Goal: Transaction & Acquisition: Book appointment/travel/reservation

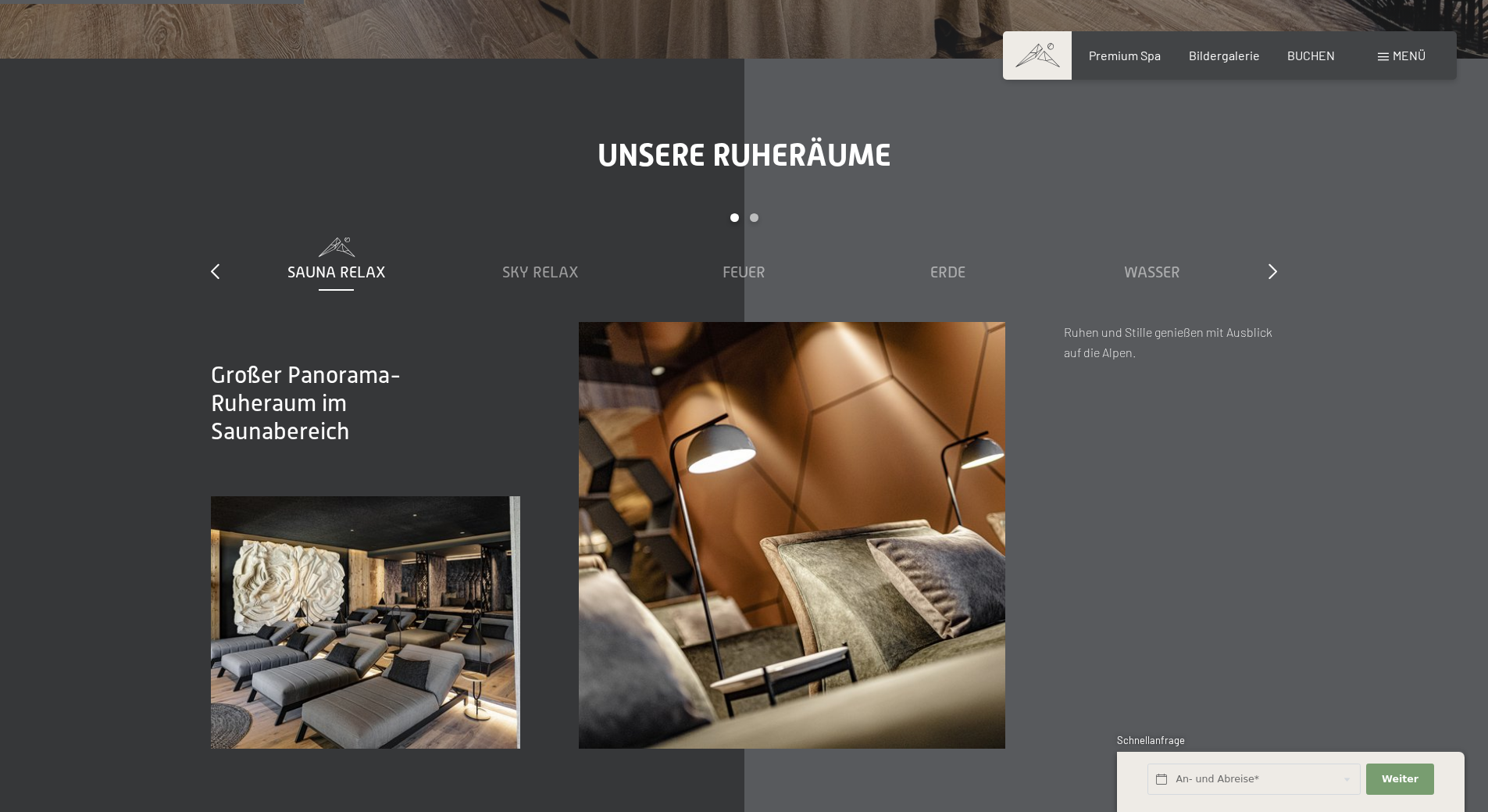
scroll to position [2343, 0]
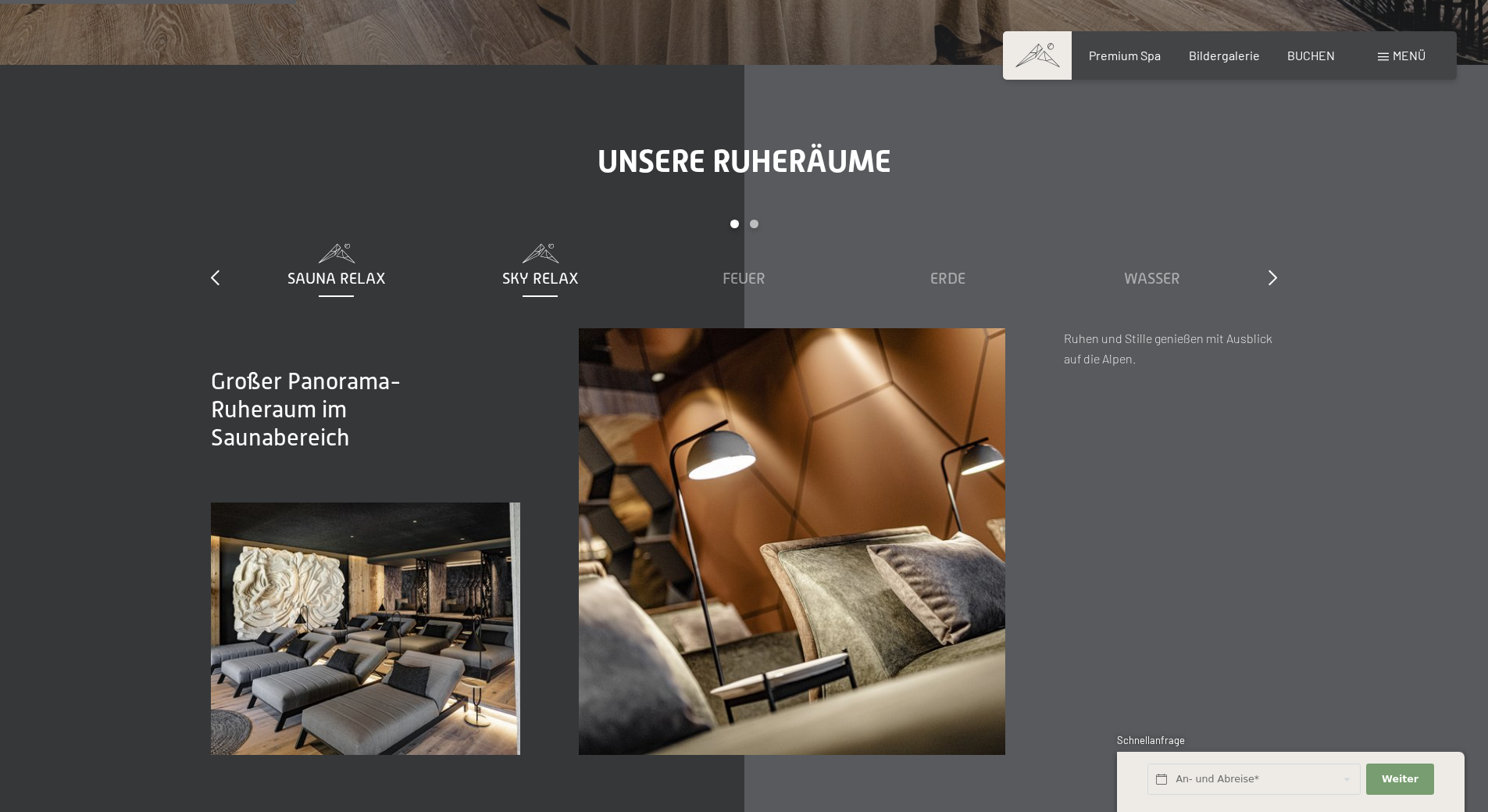
click at [511, 270] on span "Sky Relax" at bounding box center [540, 278] width 77 height 17
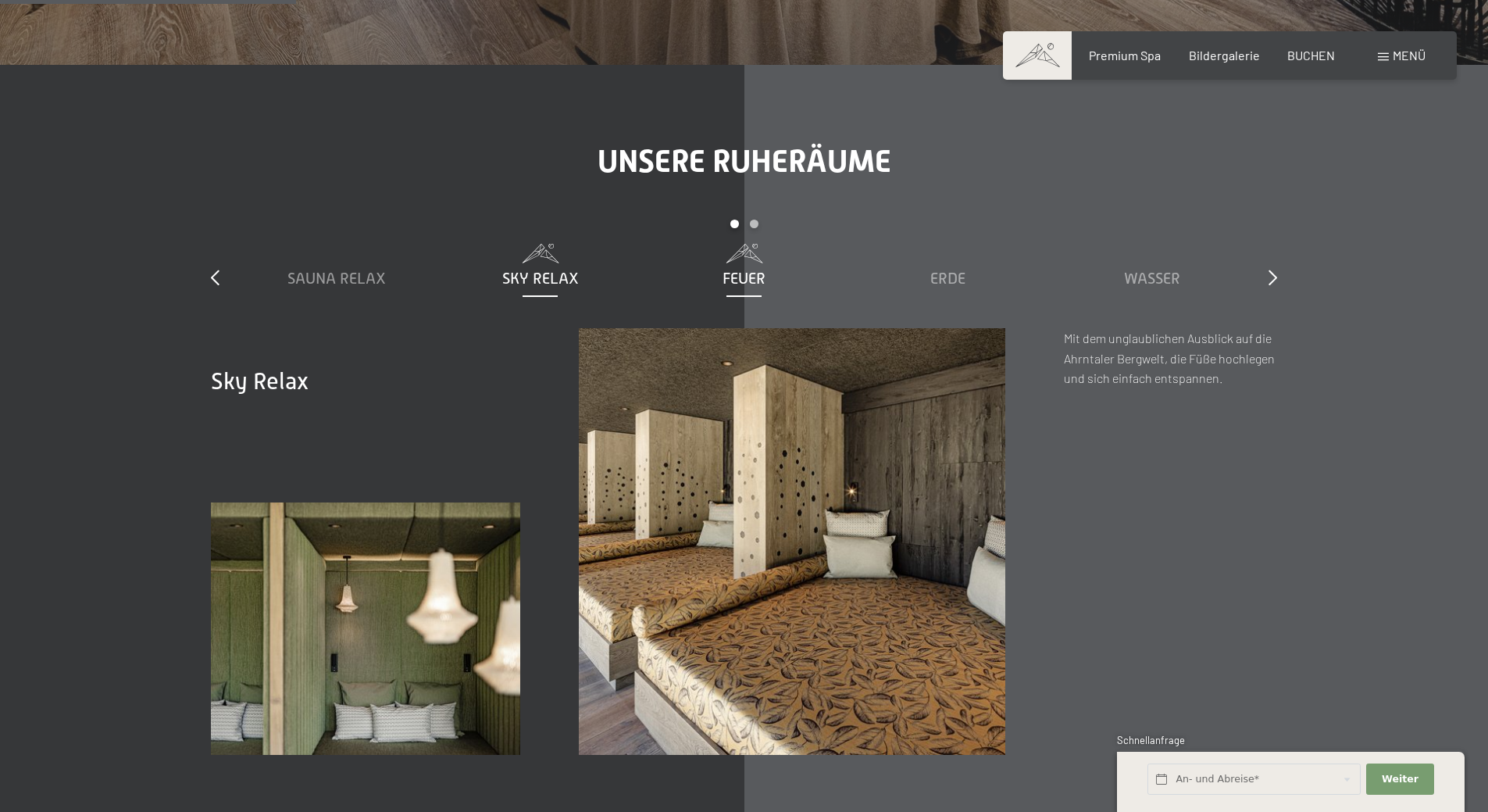
click at [753, 270] on span "Feuer" at bounding box center [744, 278] width 43 height 17
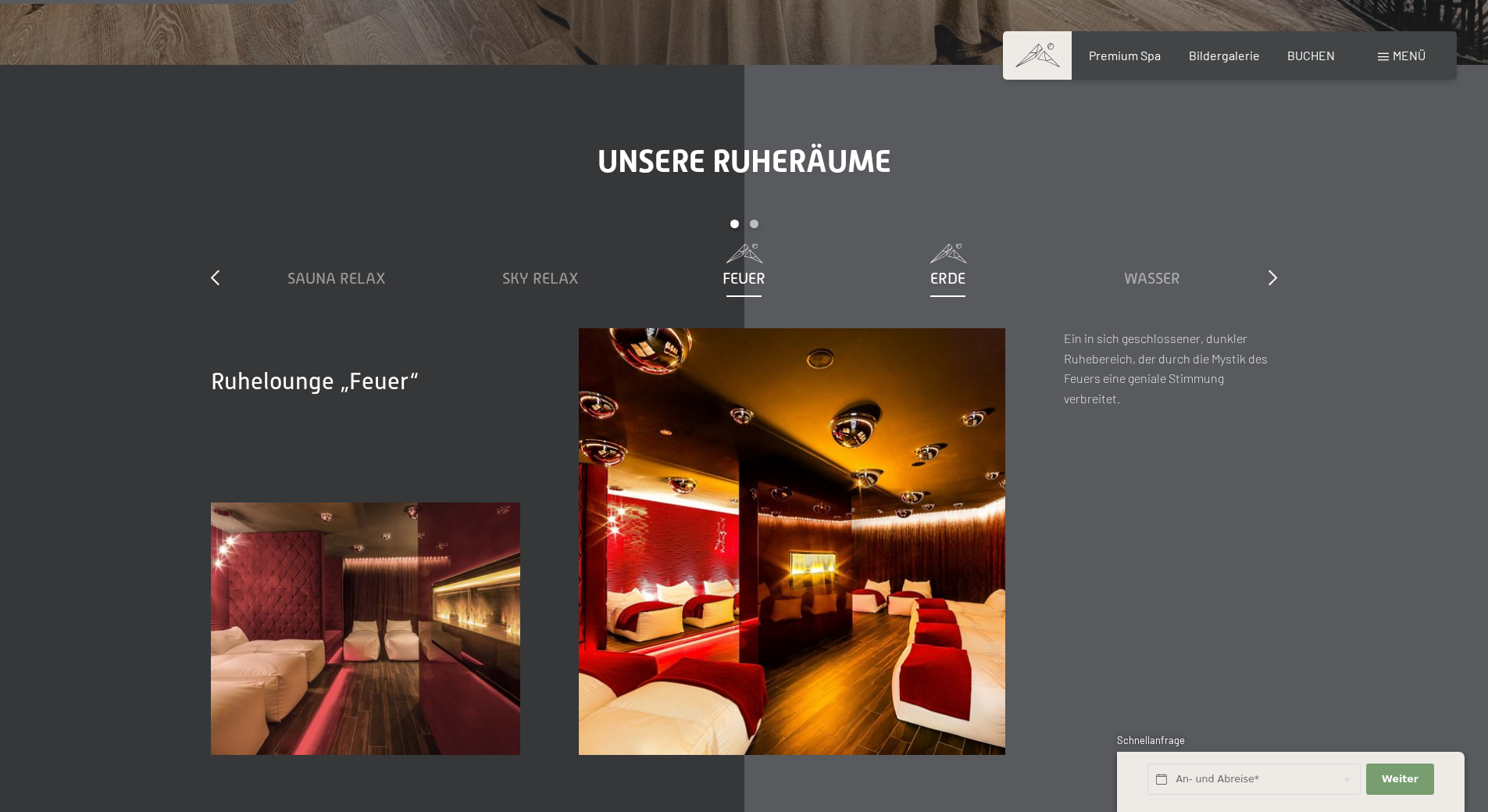
click at [936, 272] on span "Erde" at bounding box center [948, 278] width 35 height 17
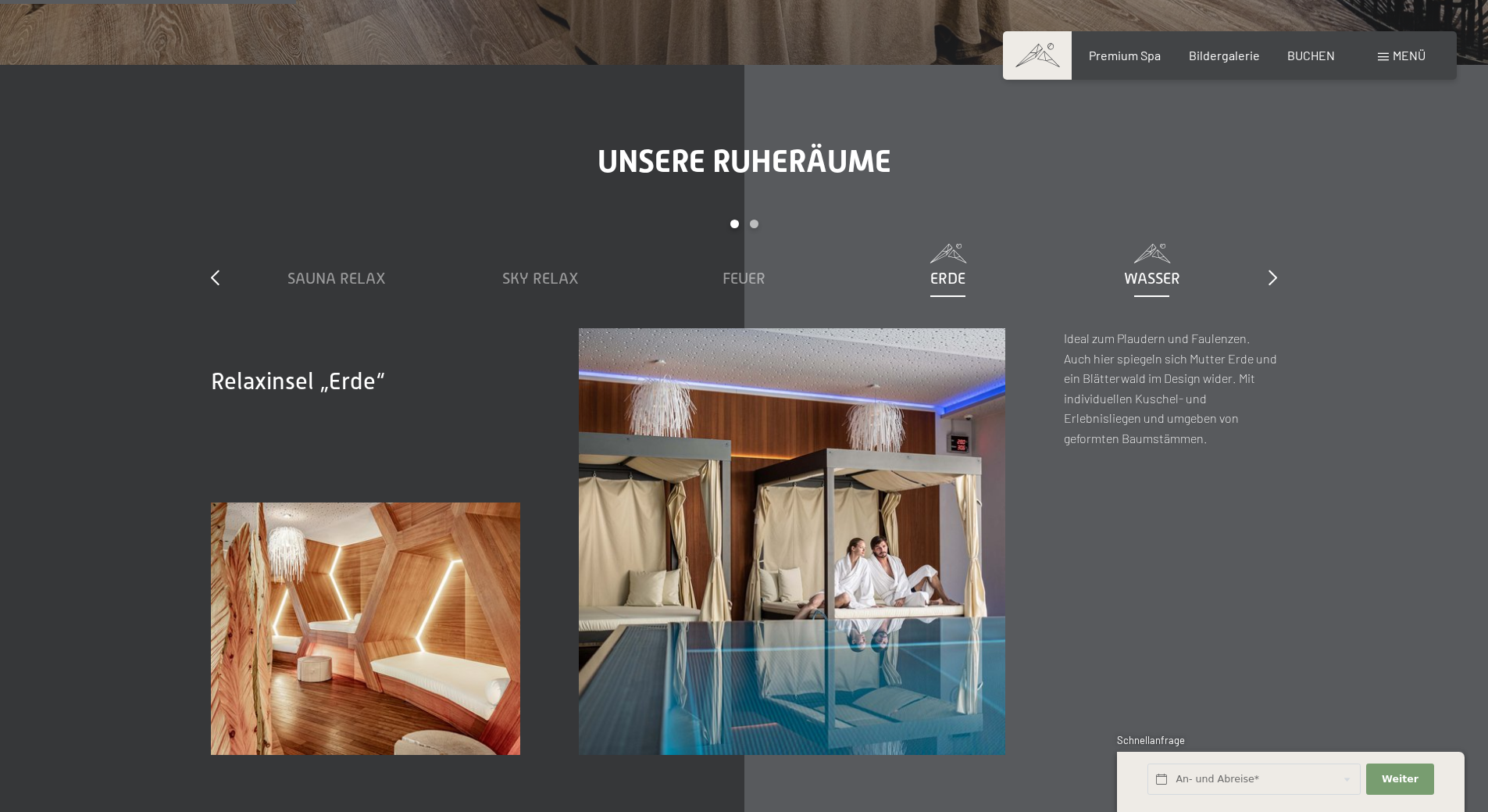
click at [1143, 271] on span "Wasser" at bounding box center [1152, 278] width 57 height 17
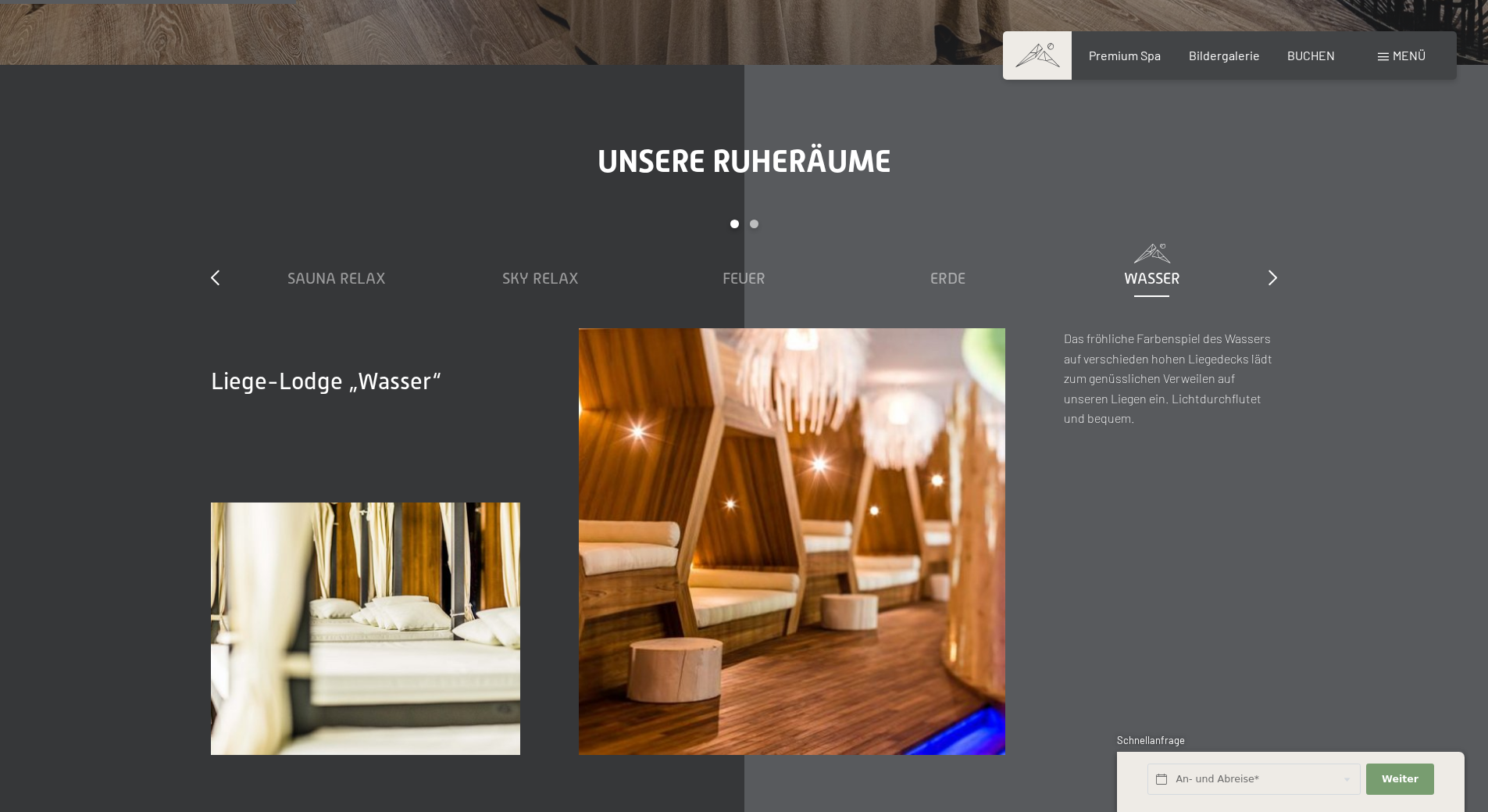
click at [1291, 274] on div "Unsere Ruheräume slide 1 to 5 of 7 Sauna Relax Sky Relax Feuer Erde Wasser Luft…" at bounding box center [744, 449] width 1183 height 612
click at [1280, 277] on div "Unsere Ruheräume slide 1 to 5 of 7 Sauna Relax Sky Relax Feuer Erde Wasser Luft…" at bounding box center [744, 449] width 1183 height 612
click at [1273, 279] on icon at bounding box center [1273, 278] width 9 height 16
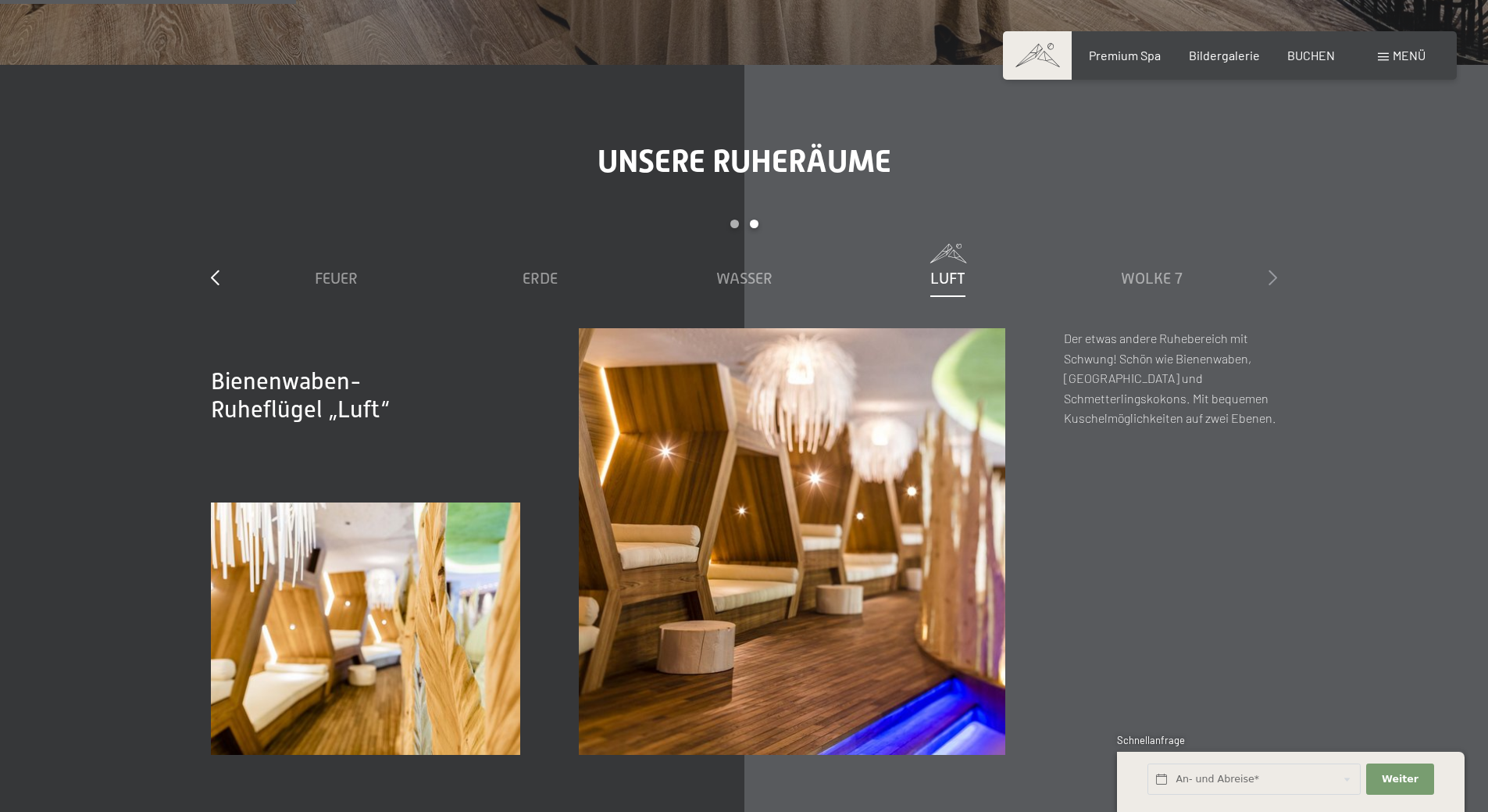
click at [1273, 279] on icon at bounding box center [1273, 278] width 9 height 16
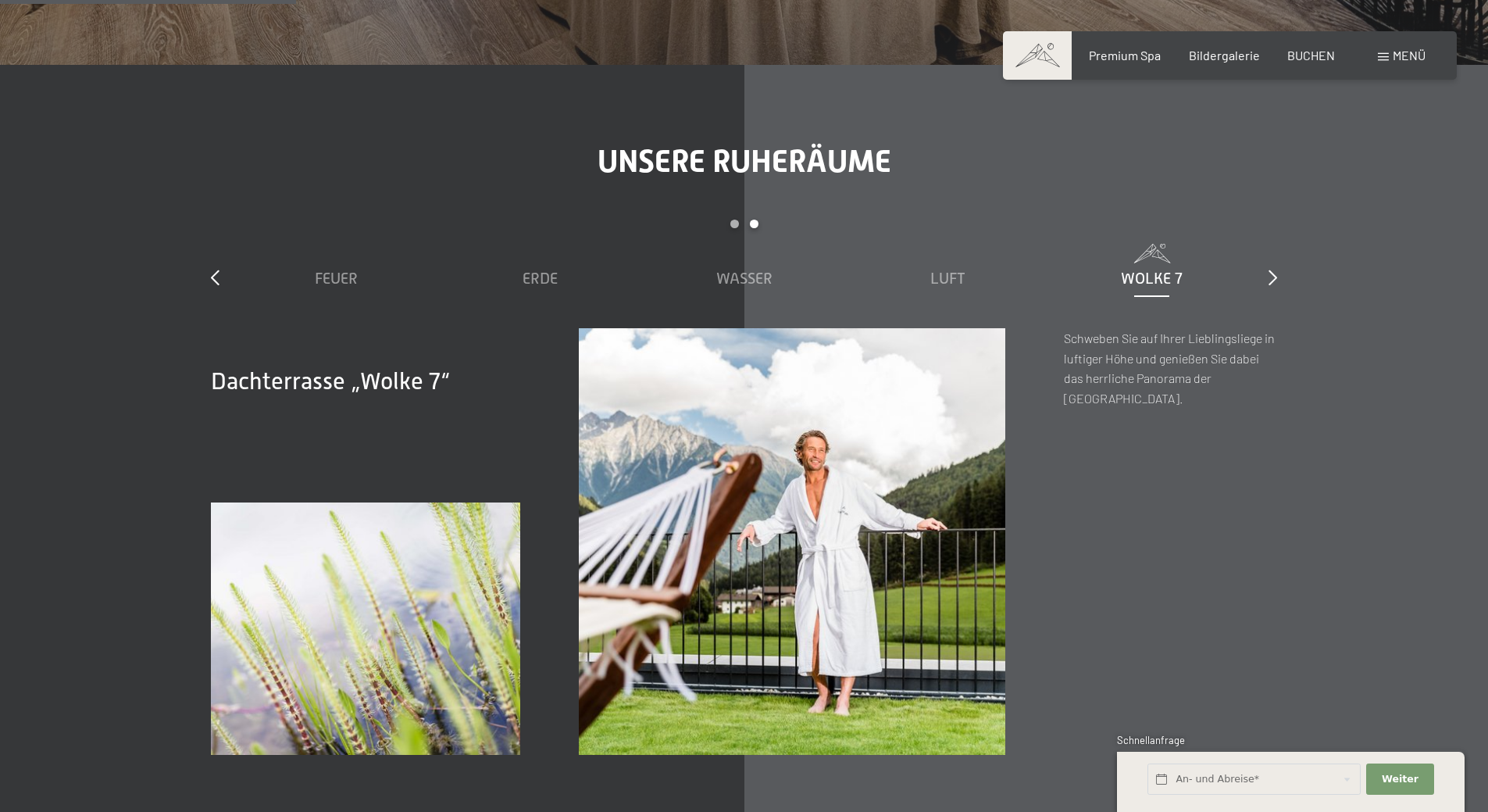
click at [1277, 274] on div "Unsere Ruheräume slide 3 to 7 of 7 Sauna Relax Sky Relax Feuer Erde Wasser Luft…" at bounding box center [744, 449] width 1183 height 612
click at [1272, 276] on icon at bounding box center [1273, 278] width 9 height 16
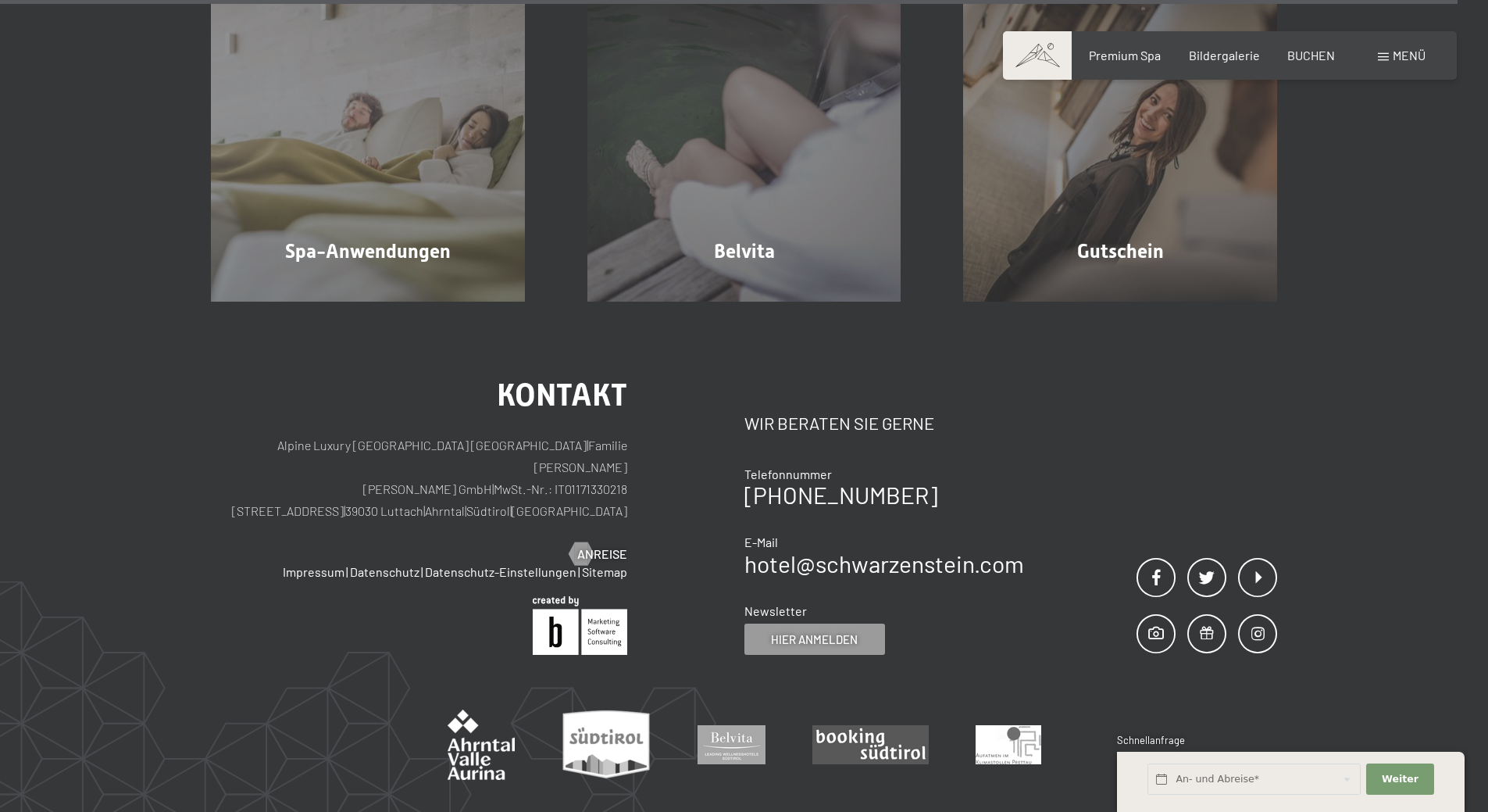
scroll to position [9998, 0]
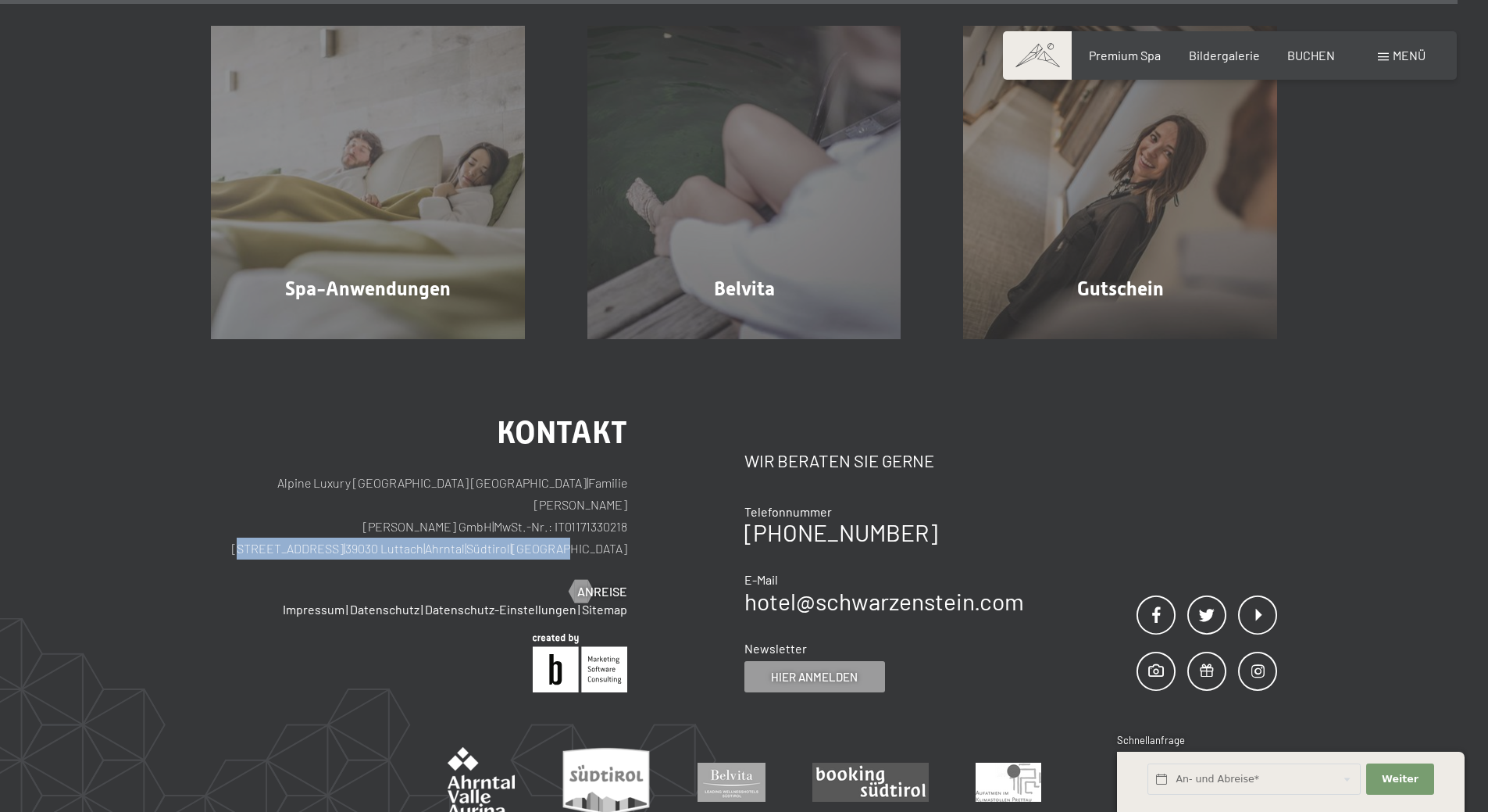
drag, startPoint x: 655, startPoint y: 493, endPoint x: 326, endPoint y: 479, distance: 329.3
click at [326, 479] on div "Kontakt Alpine Luxury SPA Resort SCHWARZENSTEIN | Familie Zimmerhofer Otmar Zim…" at bounding box center [478, 554] width 533 height 275
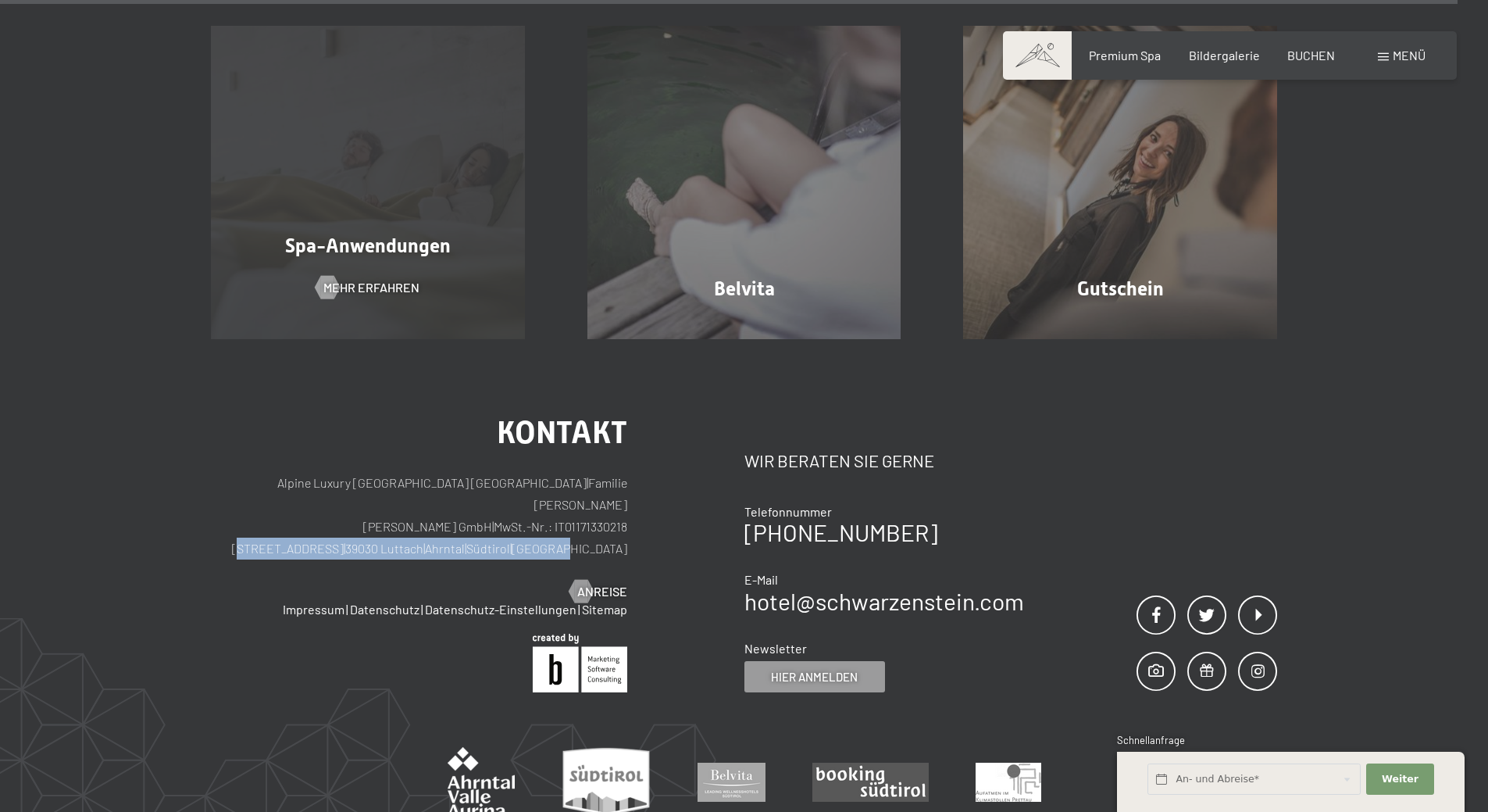
copy p "Dorfstraße 11 | 39030 Luttach | Ahrntal | Südtirol | Italien"
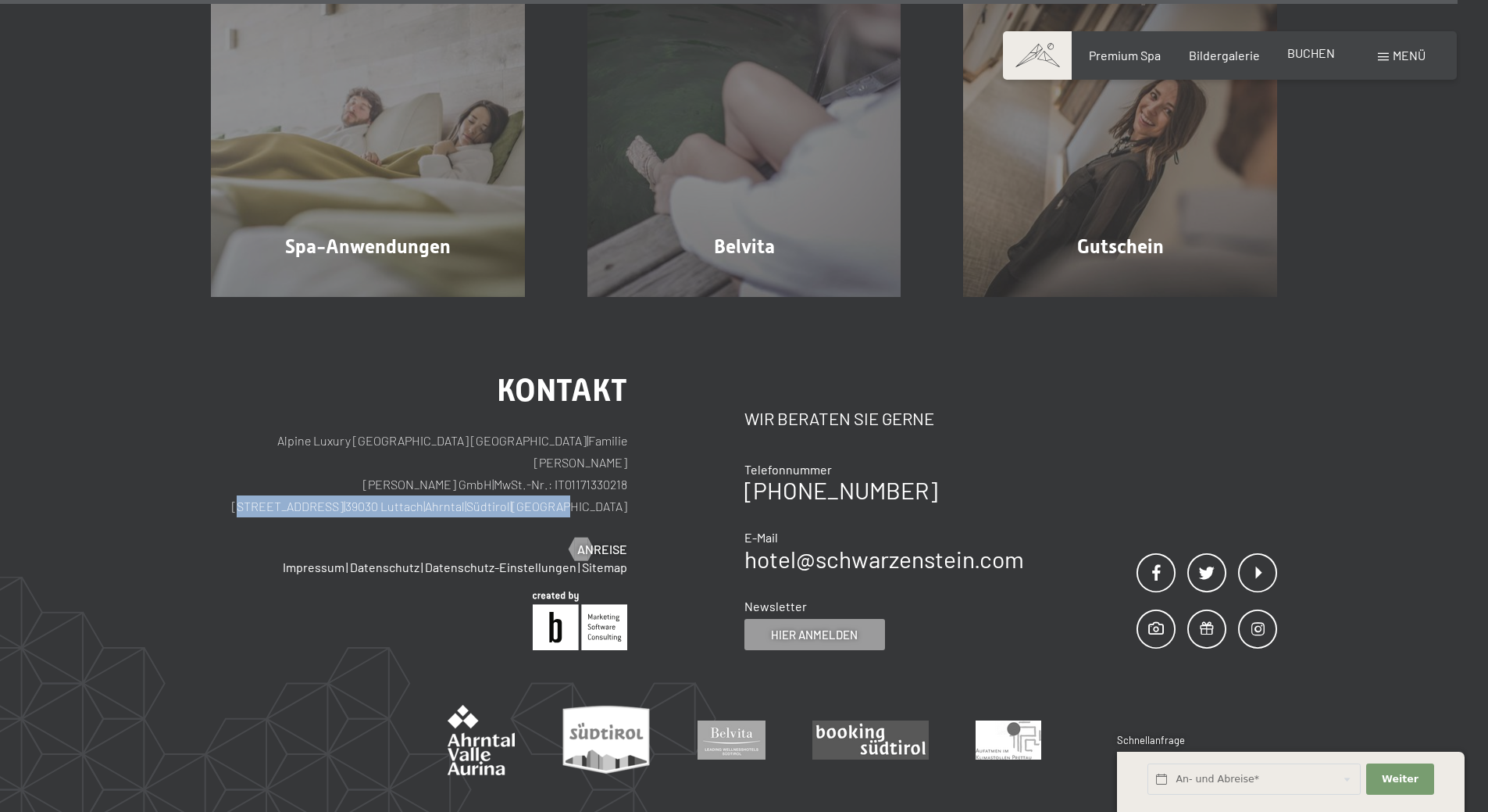
click at [1297, 53] on span "BUCHEN" at bounding box center [1312, 53] width 48 height 15
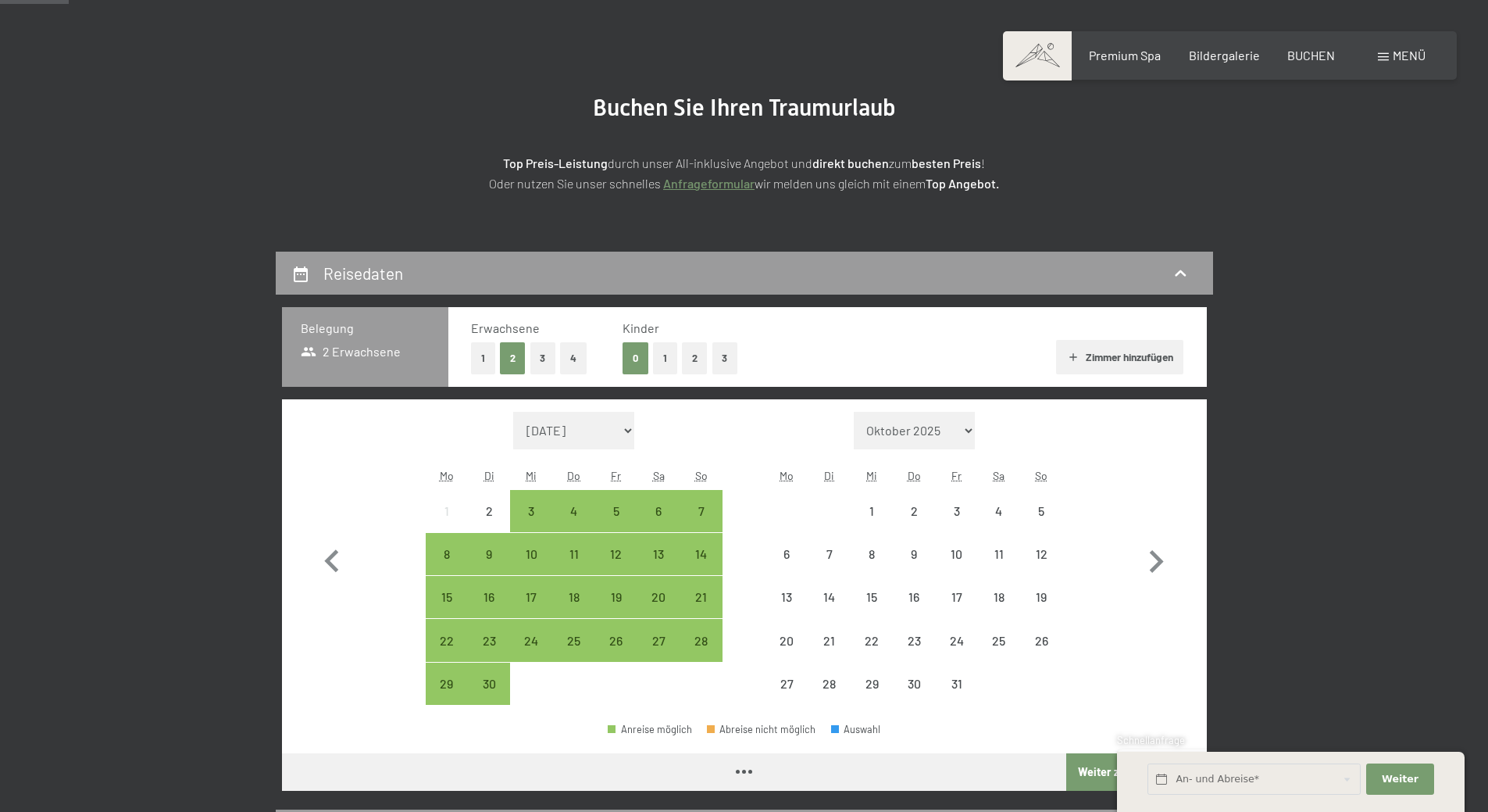
scroll to position [234, 0]
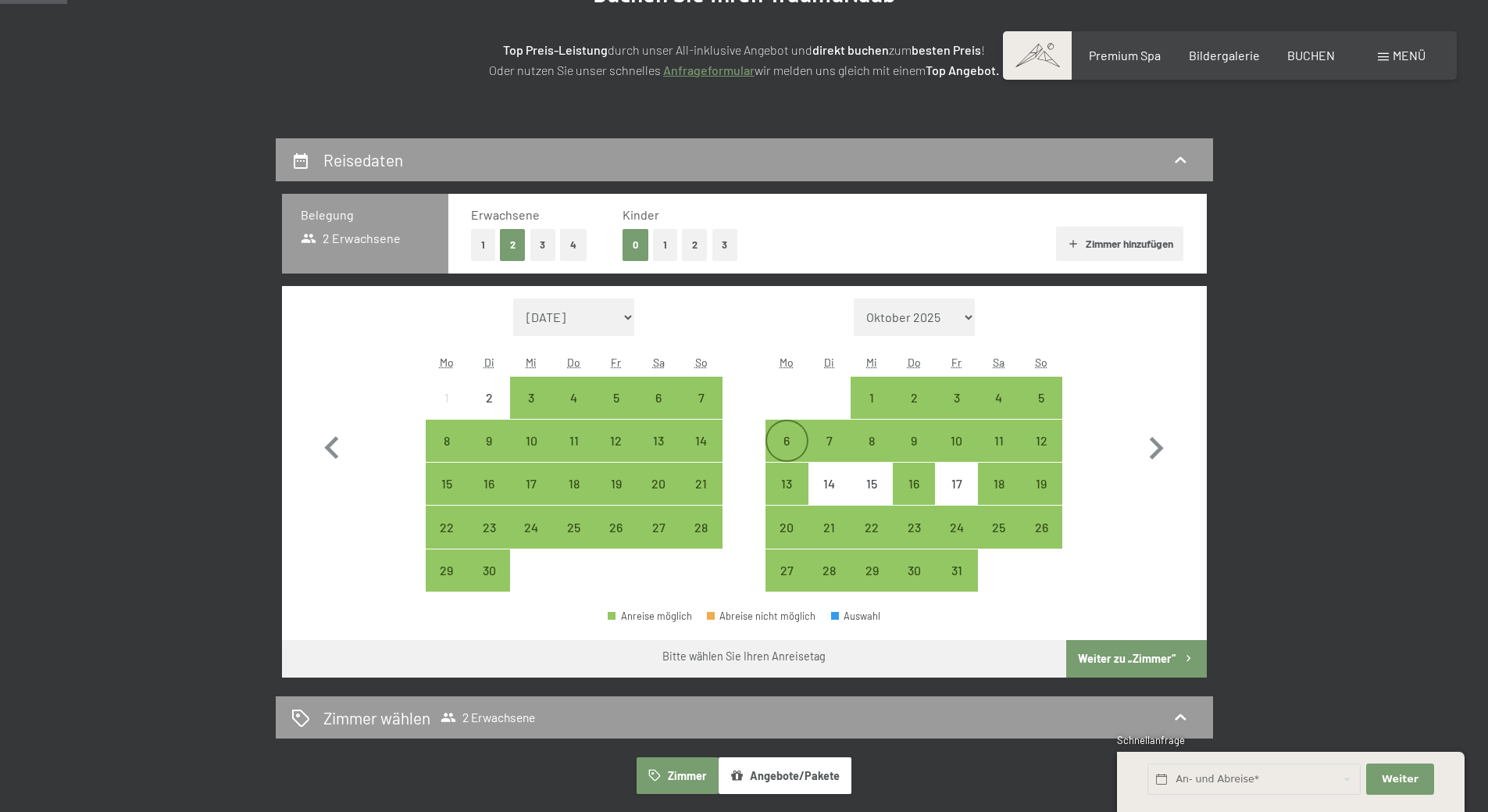
click at [777, 431] on div "6" at bounding box center [786, 440] width 39 height 39
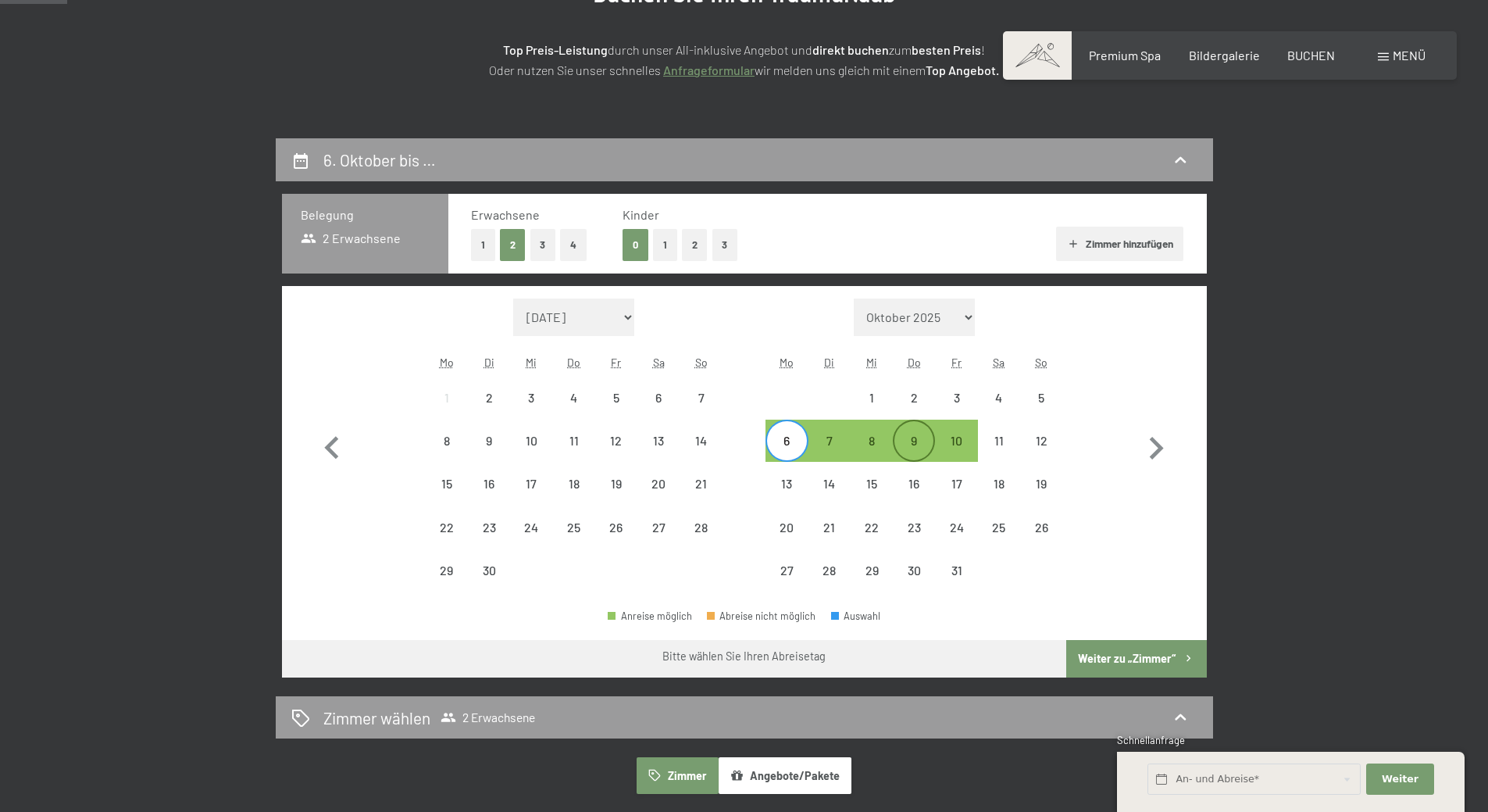
click at [917, 447] on div "9" at bounding box center [914, 453] width 39 height 39
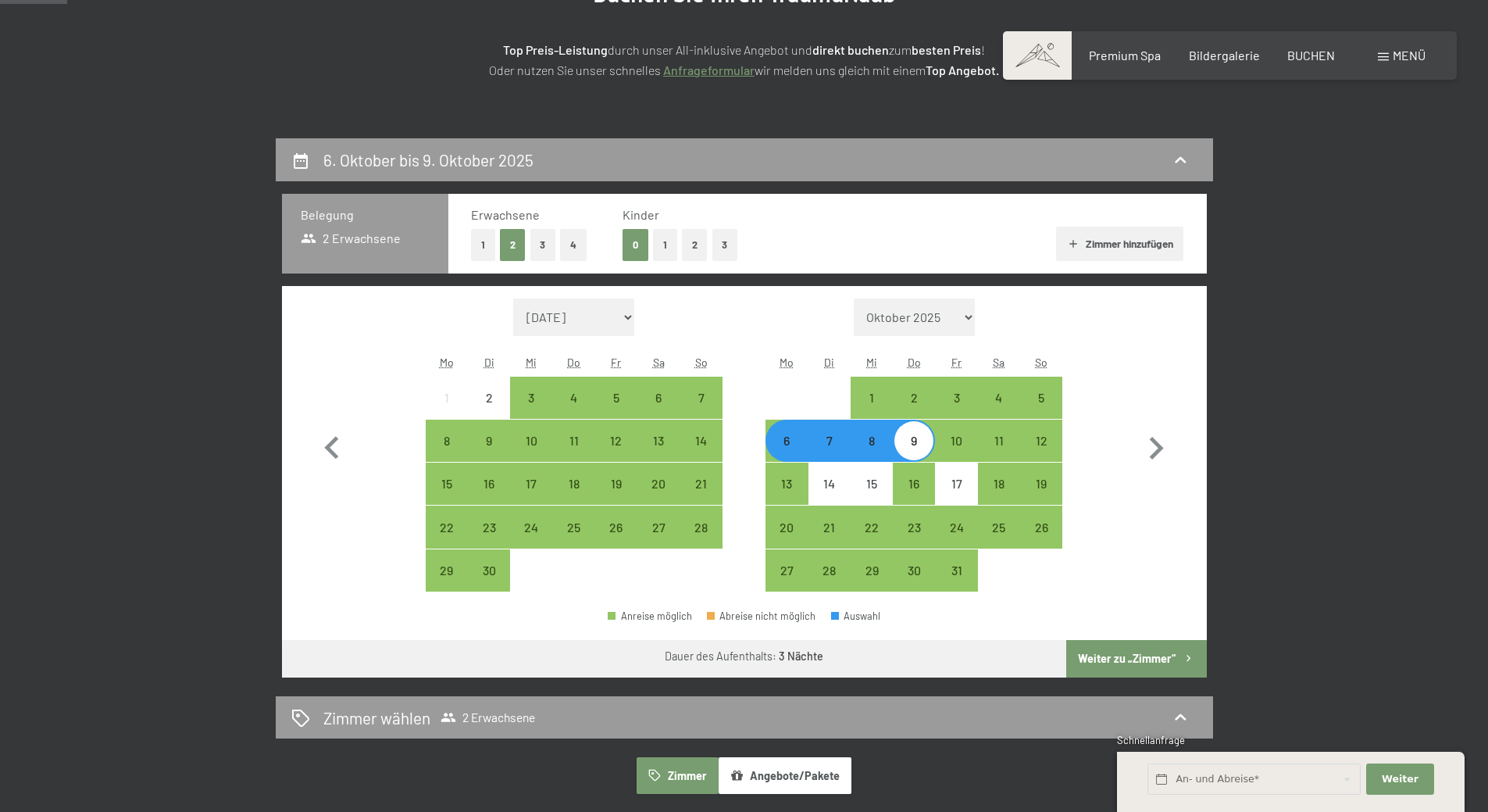
click at [542, 244] on button "3" at bounding box center [543, 245] width 26 height 32
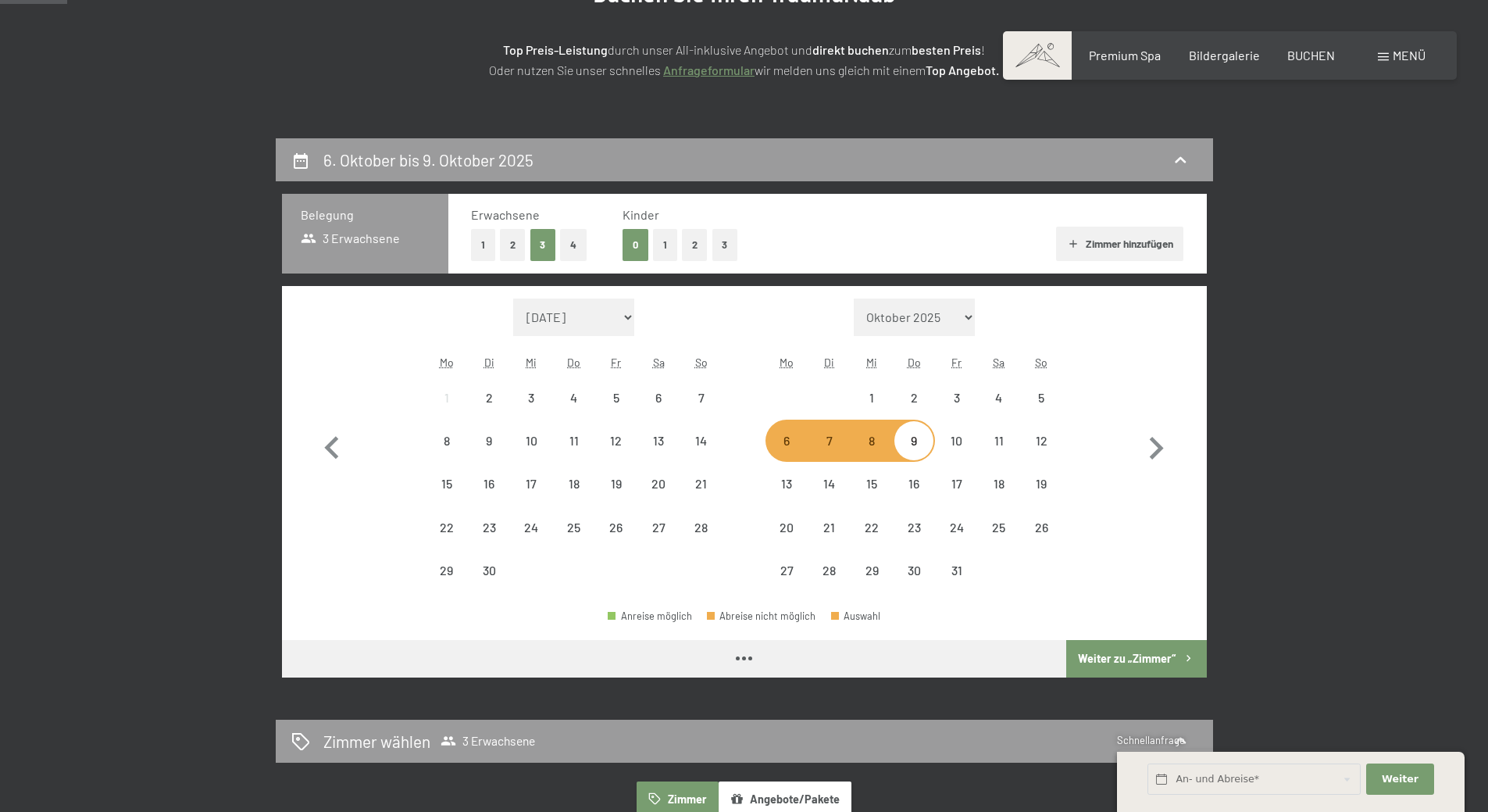
click at [656, 244] on button "1" at bounding box center [665, 245] width 24 height 32
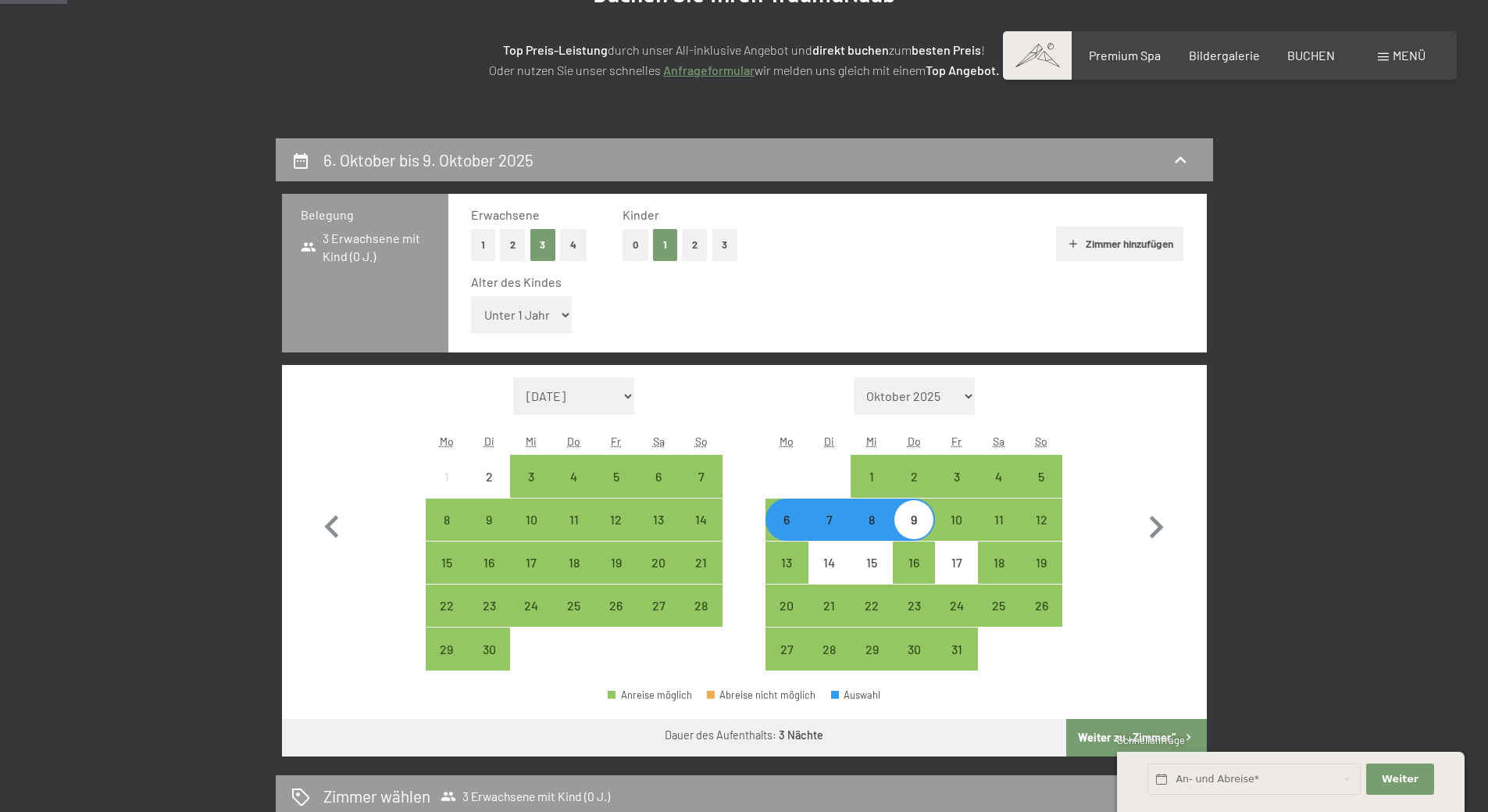
click at [518, 302] on select "Unter 1 Jahr 1 Jahr 2 Jahre 3 Jahre 4 Jahre 5 Jahre 6 Jahre 7 Jahre 8 Jahre 9 J…" at bounding box center [522, 314] width 102 height 38
select select "15"
click at [471, 296] on select "Unter 1 Jahr 1 Jahr 2 Jahre 3 Jahre 4 Jahre 5 Jahre 6 Jahre 7 Jahre 8 Jahre 9 J…" at bounding box center [522, 314] width 102 height 38
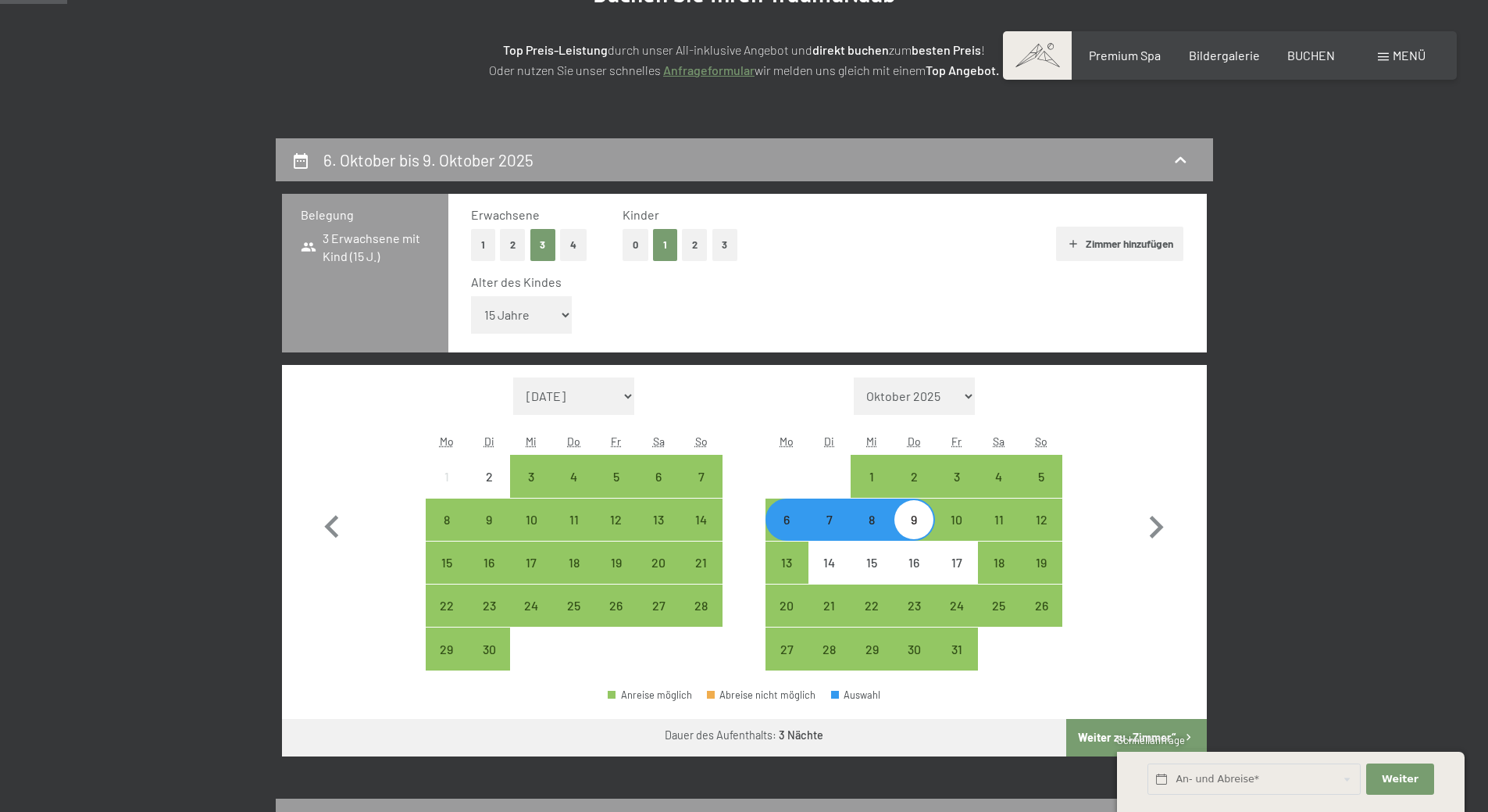
click at [1111, 241] on button "Zimmer hinzufügen" at bounding box center [1120, 244] width 127 height 35
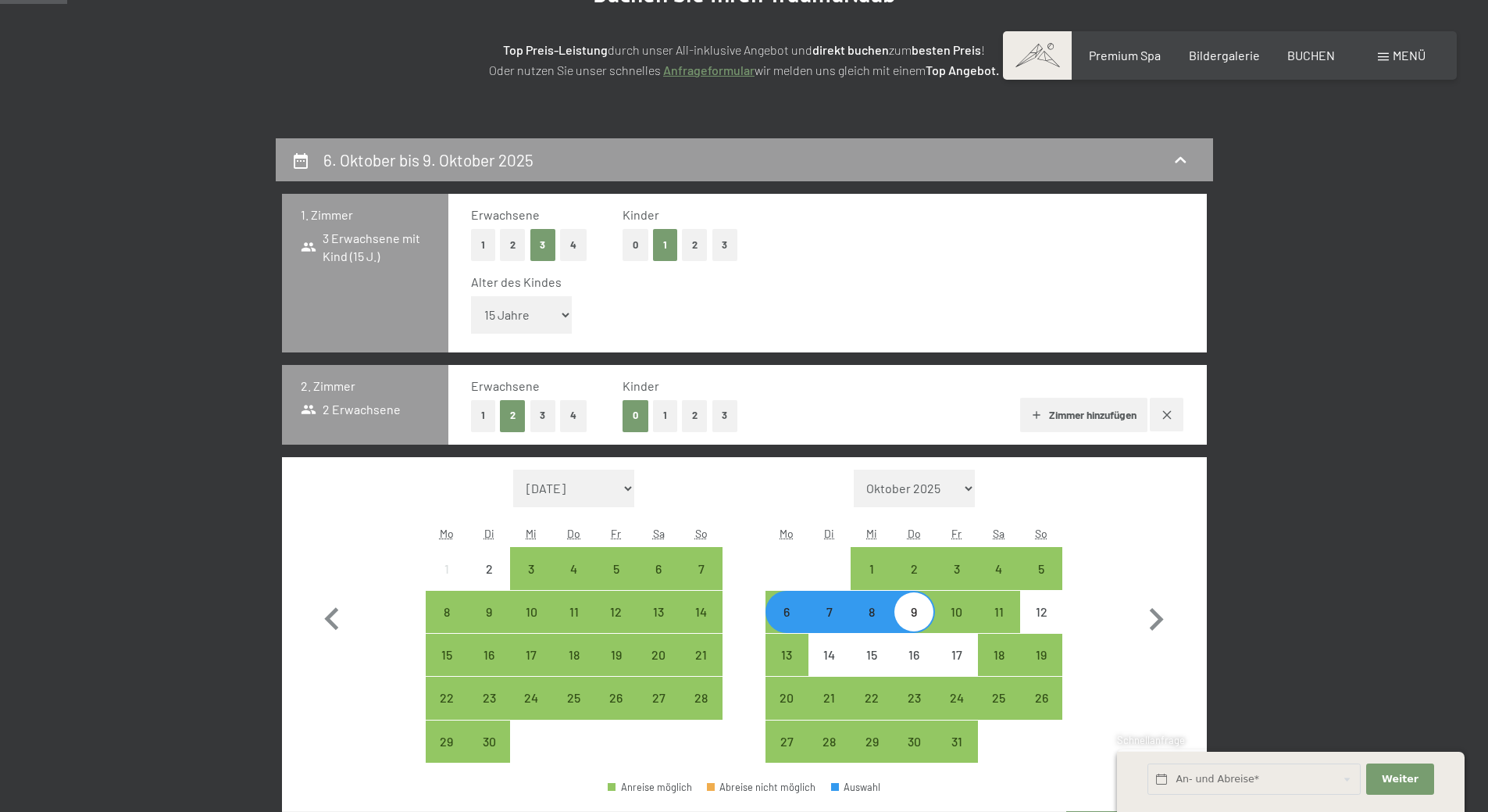
click at [513, 247] on button "2" at bounding box center [513, 245] width 26 height 32
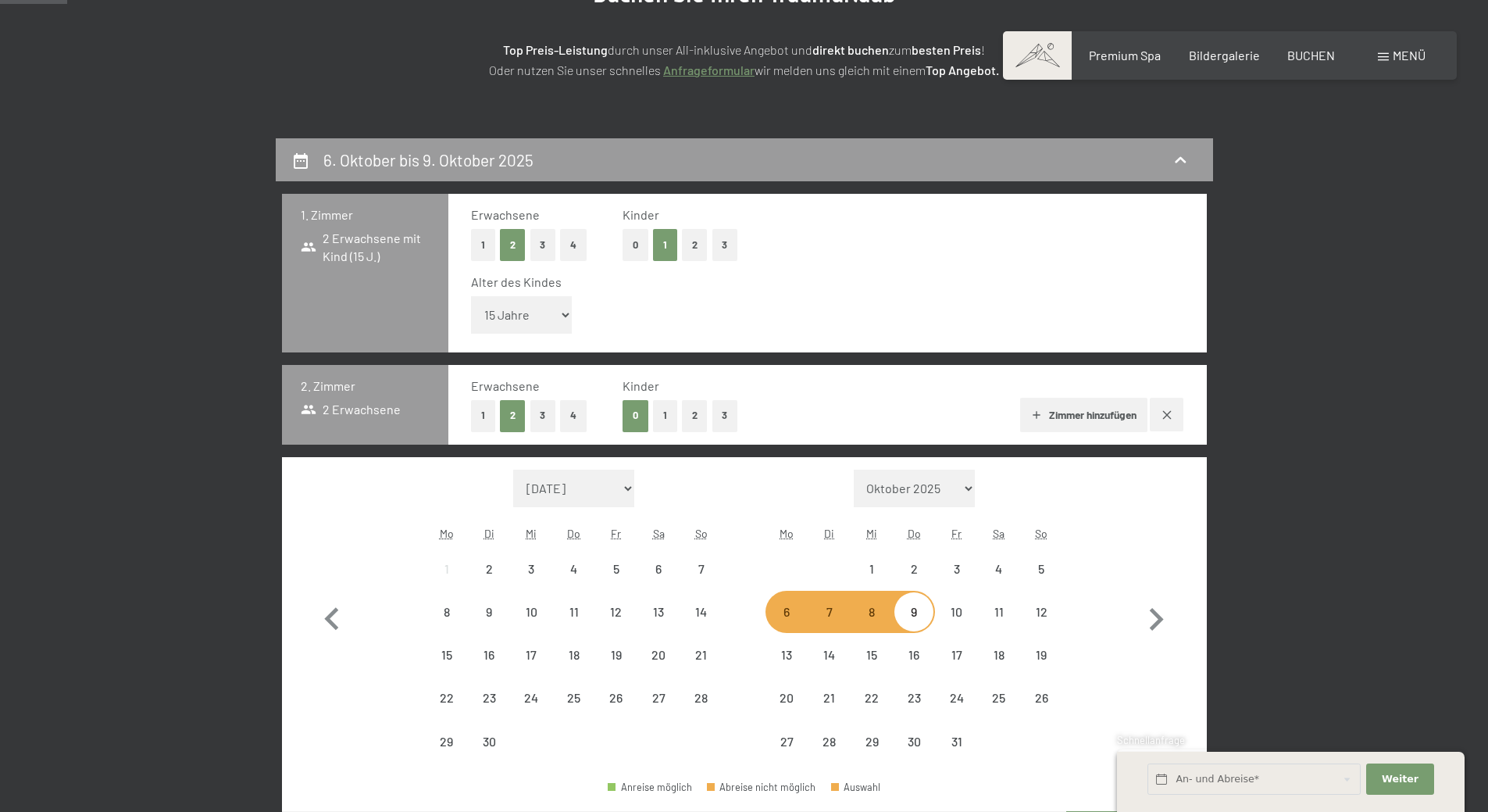
click at [626, 241] on button "0" at bounding box center [636, 245] width 26 height 32
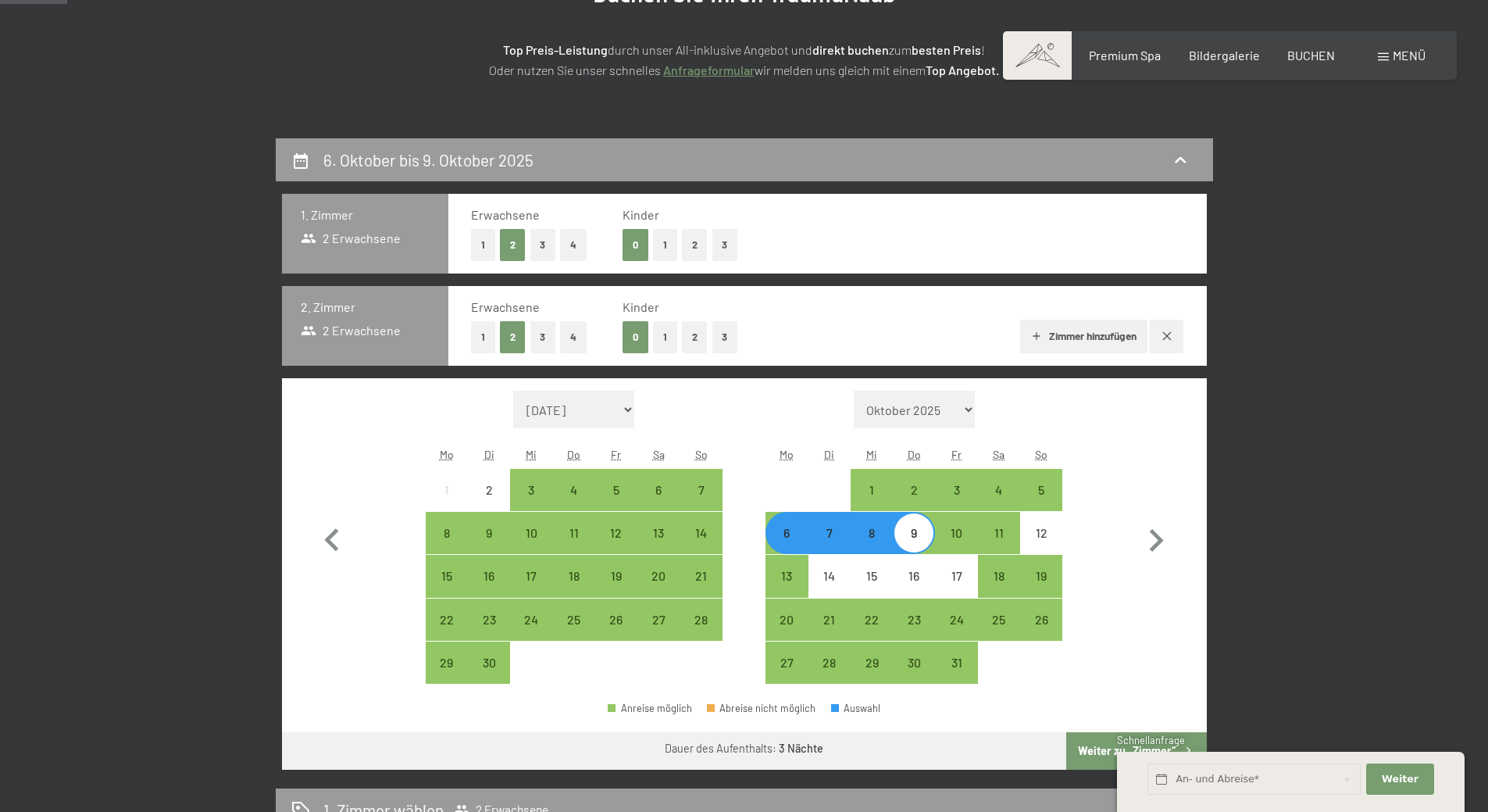
click at [488, 337] on button "1" at bounding box center [483, 337] width 24 height 32
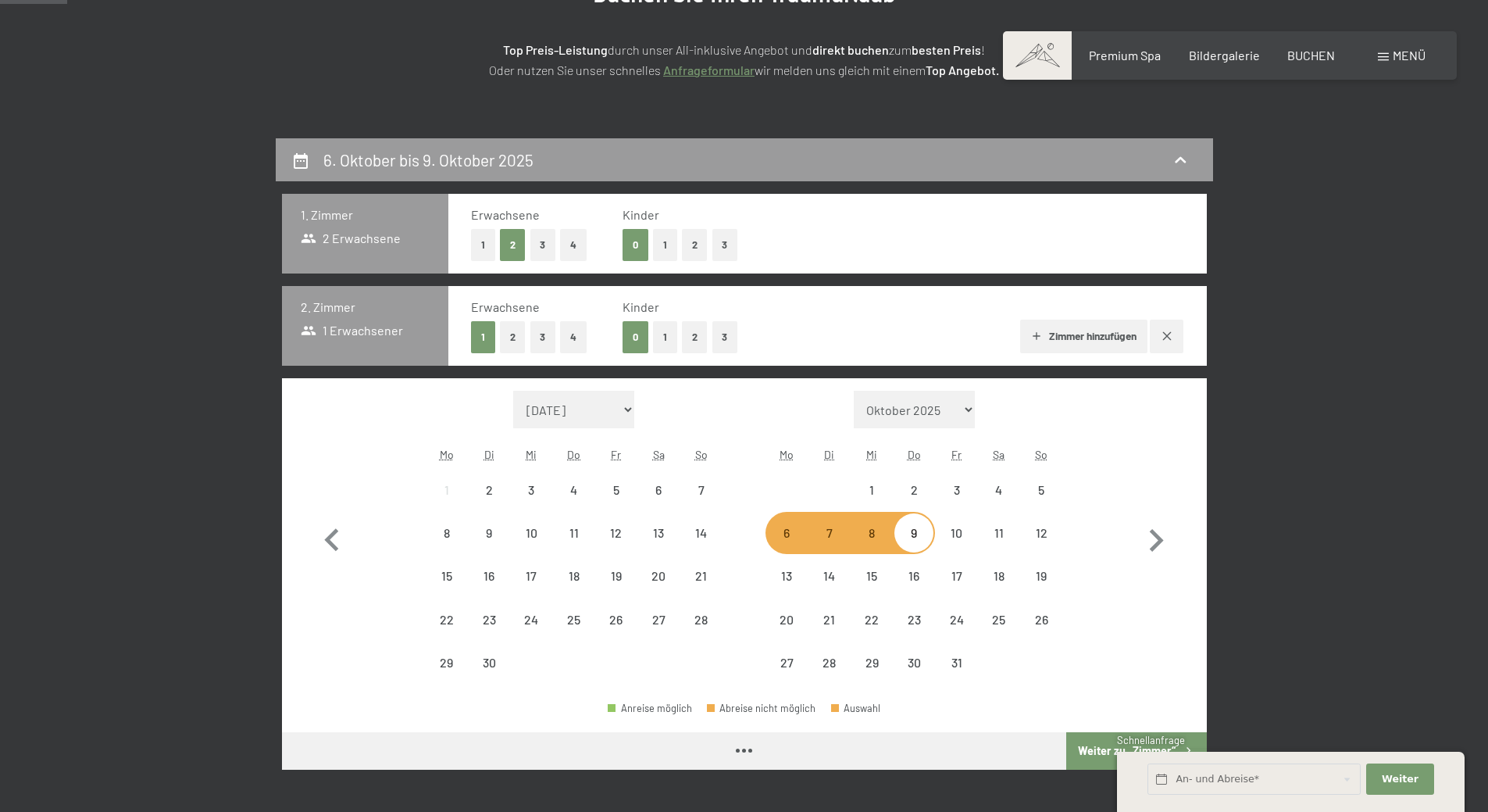
click at [661, 333] on button "1" at bounding box center [665, 337] width 24 height 32
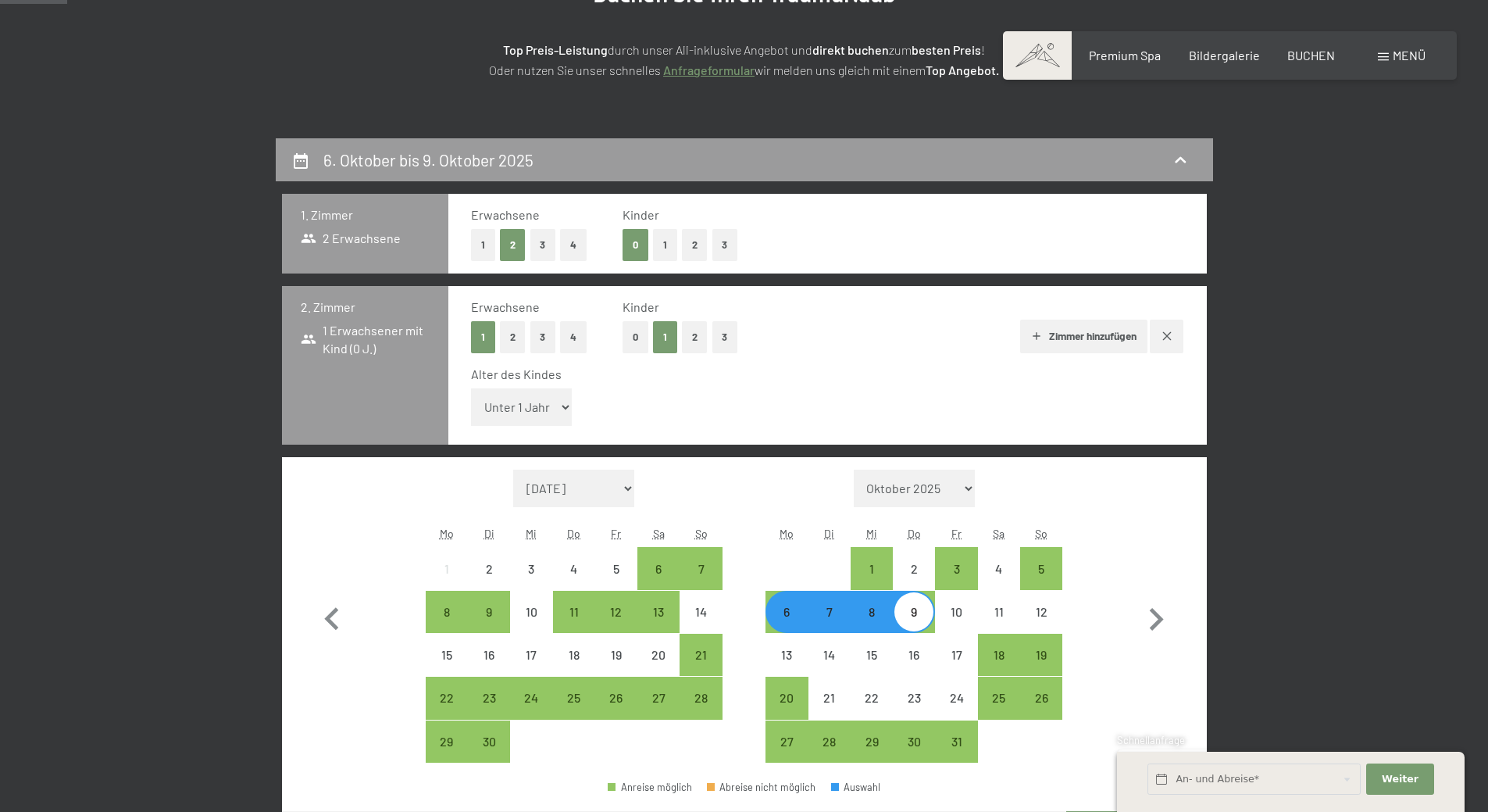
click at [527, 405] on select "Unter 1 Jahr 1 Jahr 2 Jahre 3 Jahre 4 Jahre 5 Jahre 6 Jahre 7 Jahre 8 Jahre 9 J…" at bounding box center [522, 407] width 102 height 38
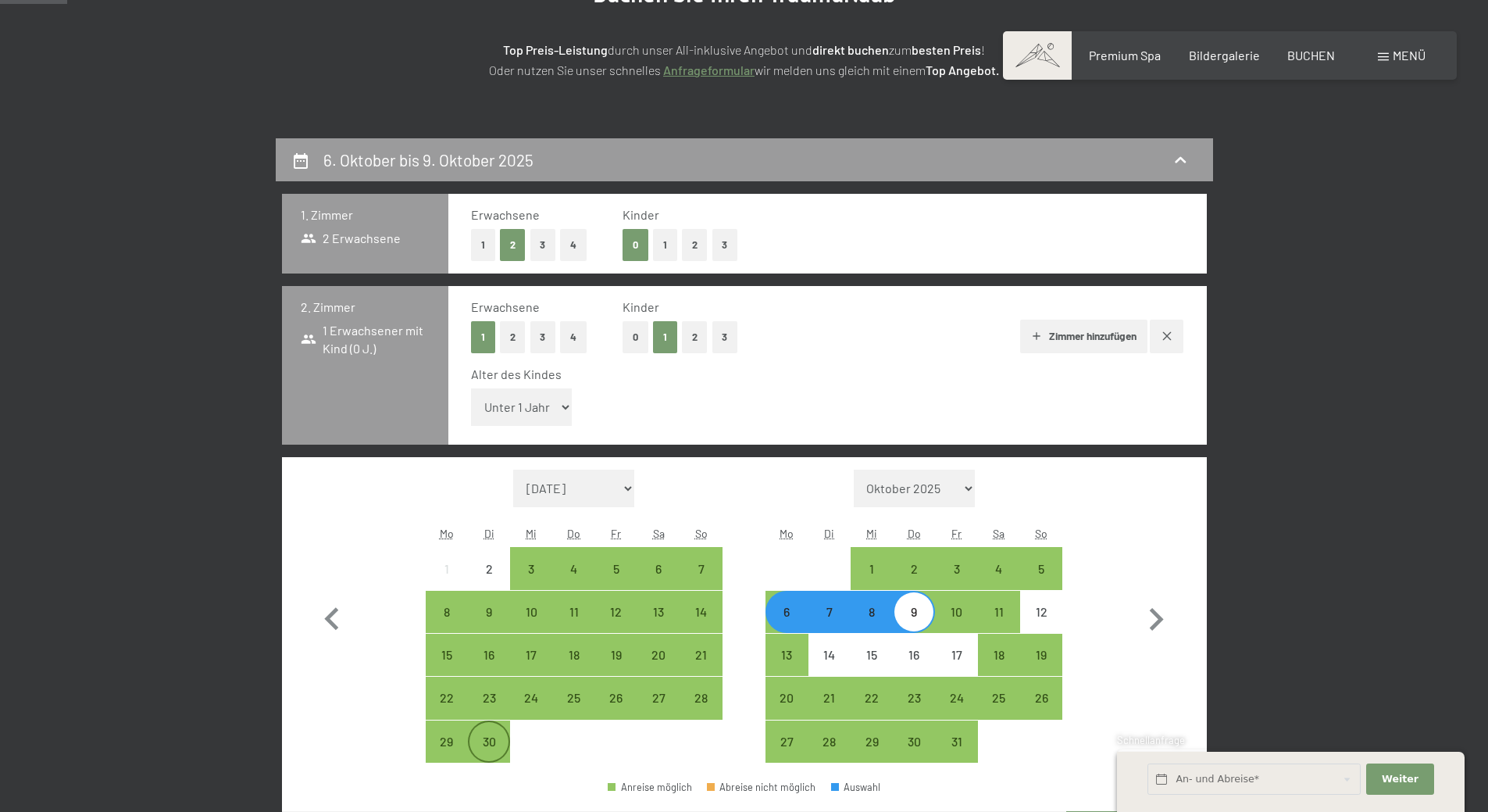
select select "15"
click at [471, 388] on select "Unter 1 Jahr 1 Jahr 2 Jahre 3 Jahre 4 Jahre 5 Jahre 6 Jahre 7 Jahre 8 Jahre 9 J…" at bounding box center [522, 407] width 102 height 38
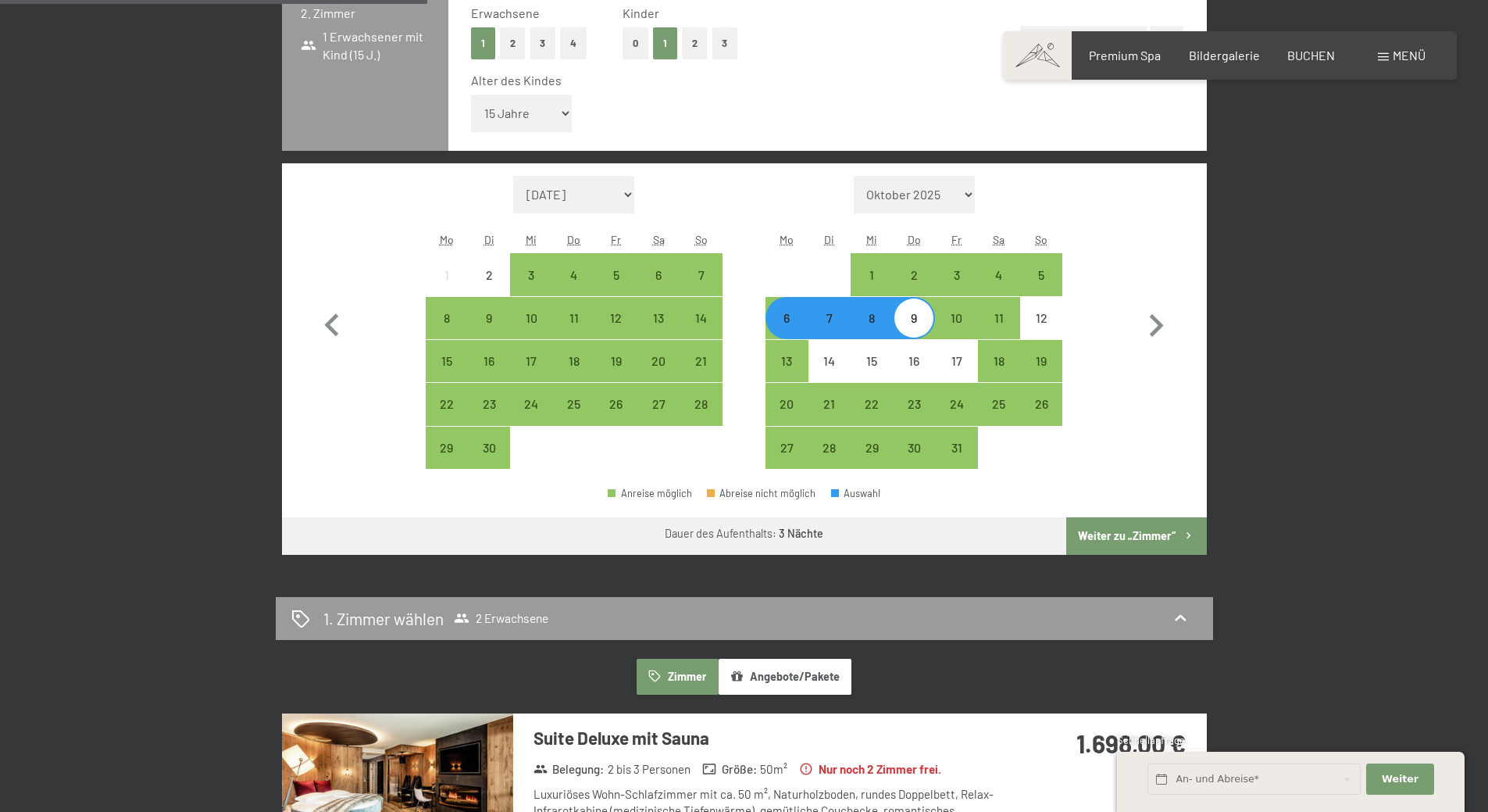
scroll to position [781, 0]
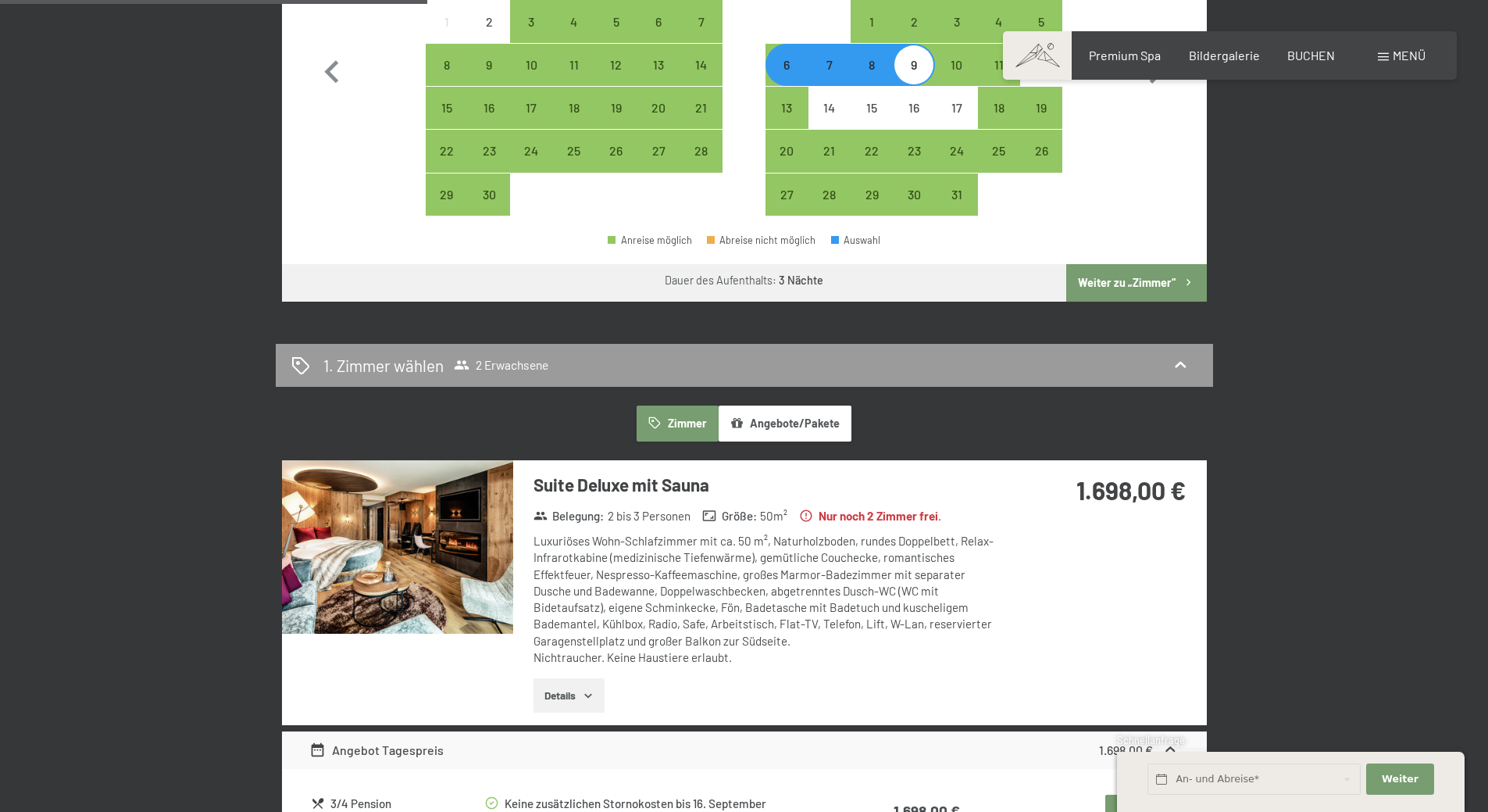
click at [1139, 282] on button "Weiter zu „Zimmer“" at bounding box center [1136, 283] width 139 height 38
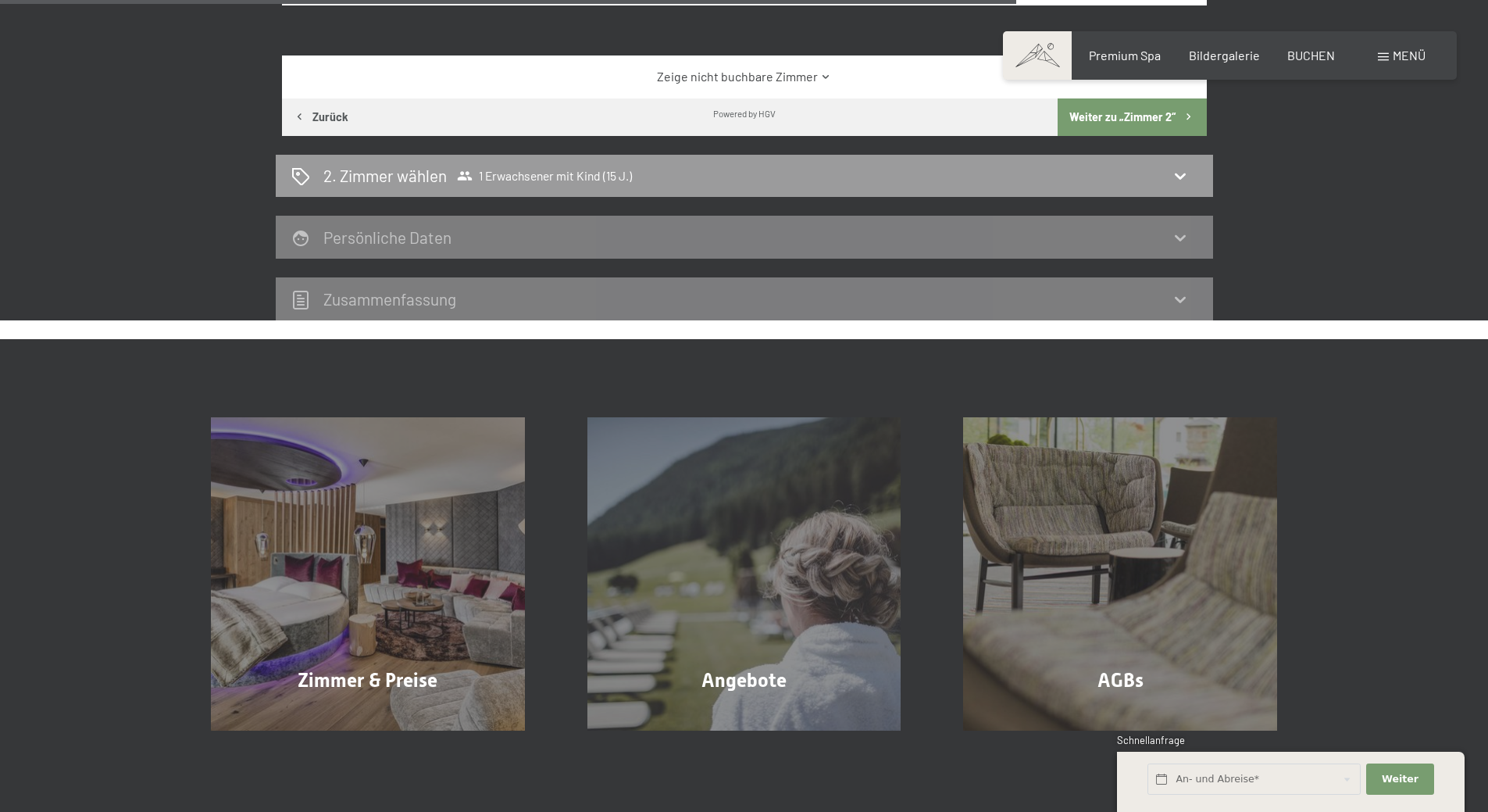
scroll to position [1622, 0]
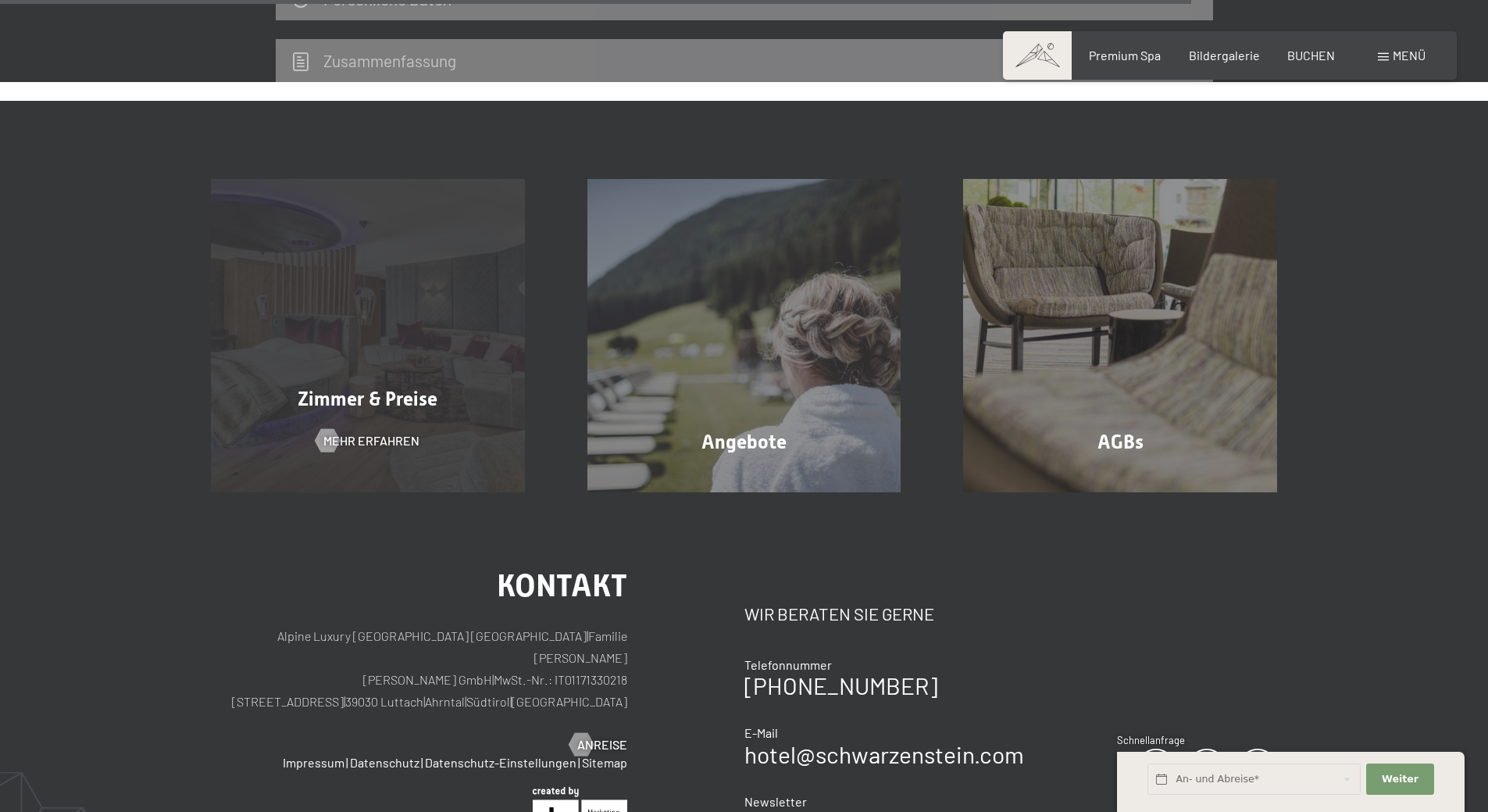
click at [353, 392] on span "Zimmer & Preise" at bounding box center [367, 398] width 139 height 23
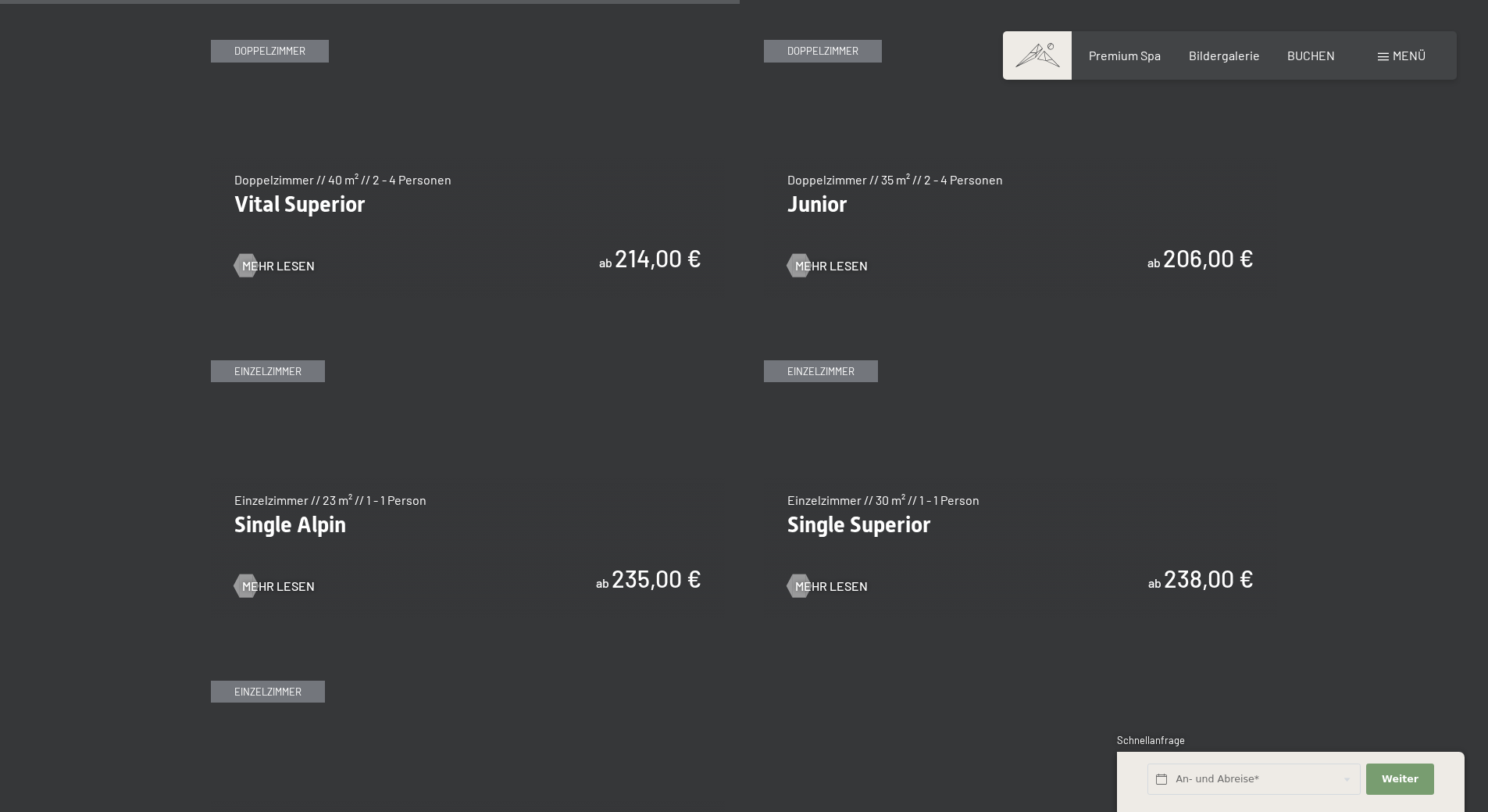
scroll to position [2265, 0]
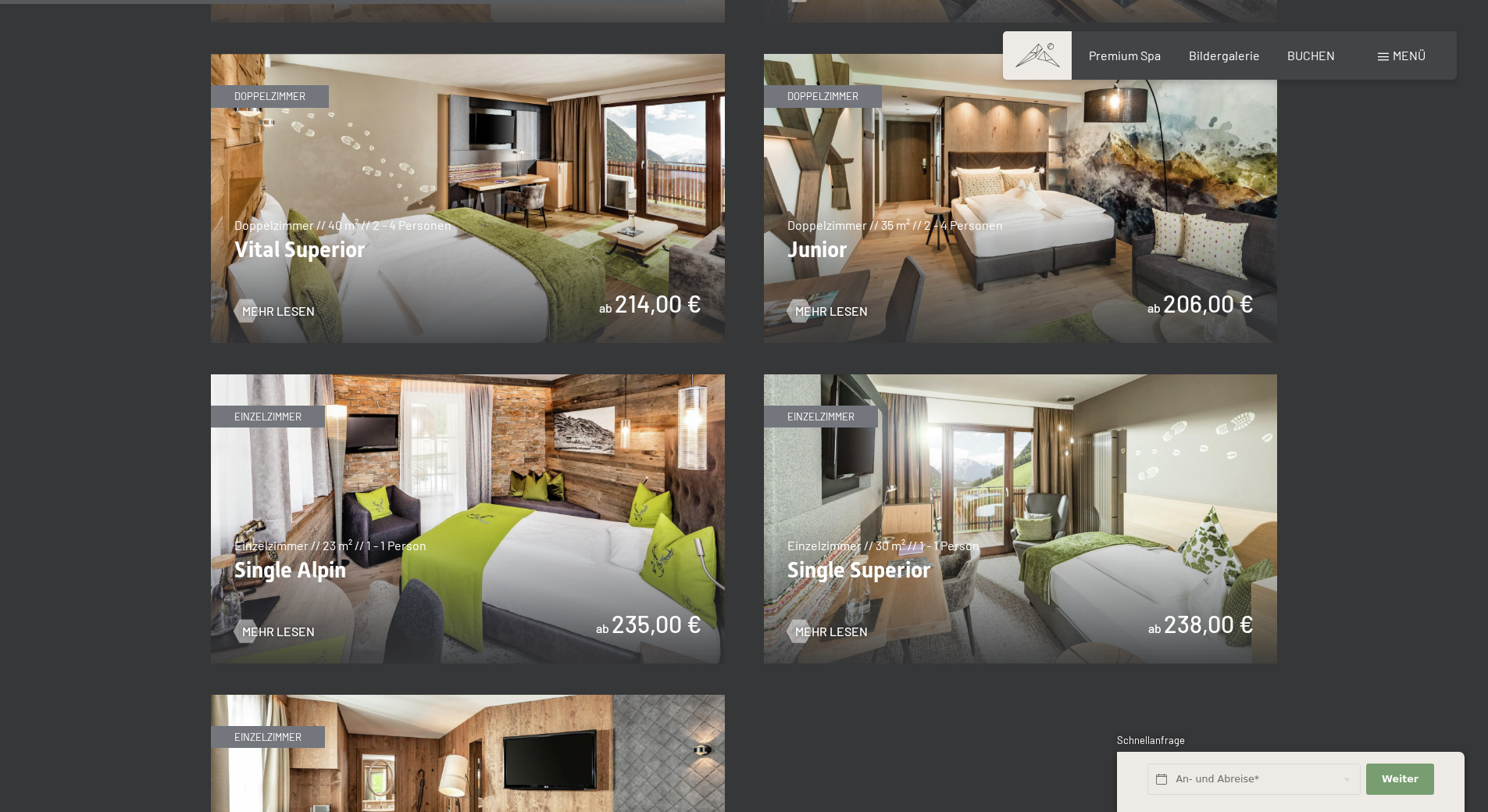
click at [981, 259] on img at bounding box center [1021, 198] width 514 height 289
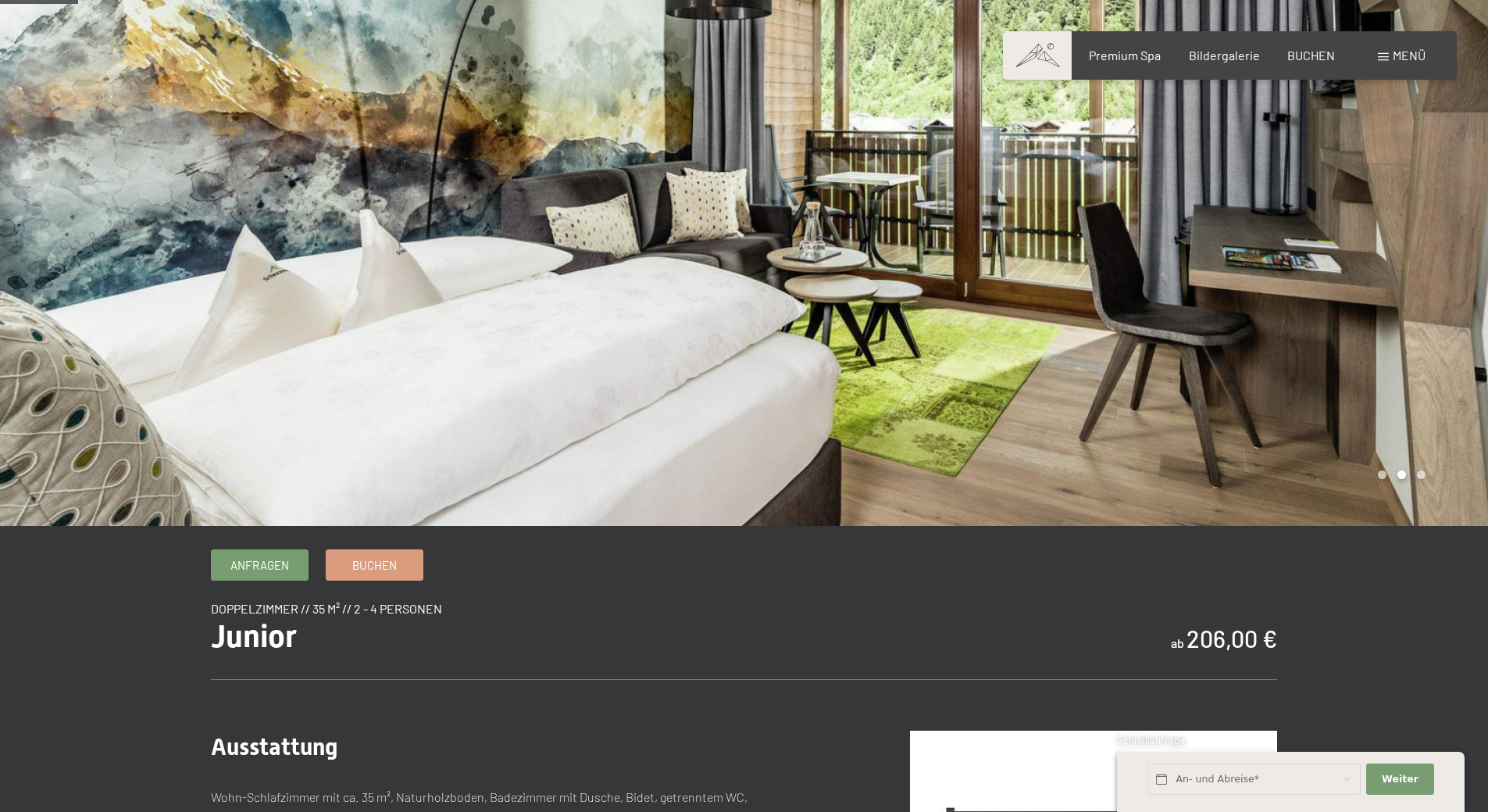
scroll to position [78, 0]
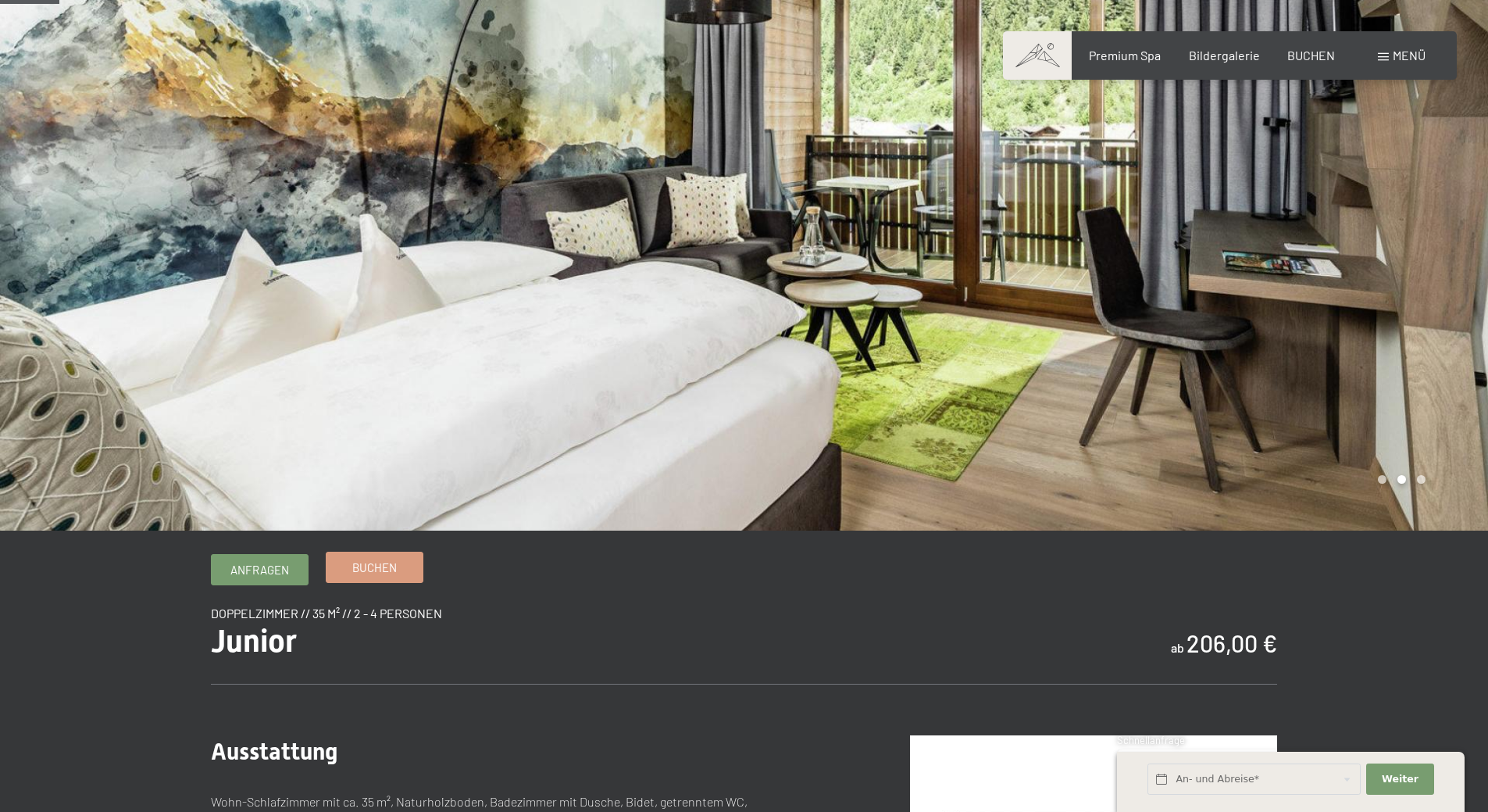
click at [357, 555] on link "Buchen" at bounding box center [374, 567] width 97 height 30
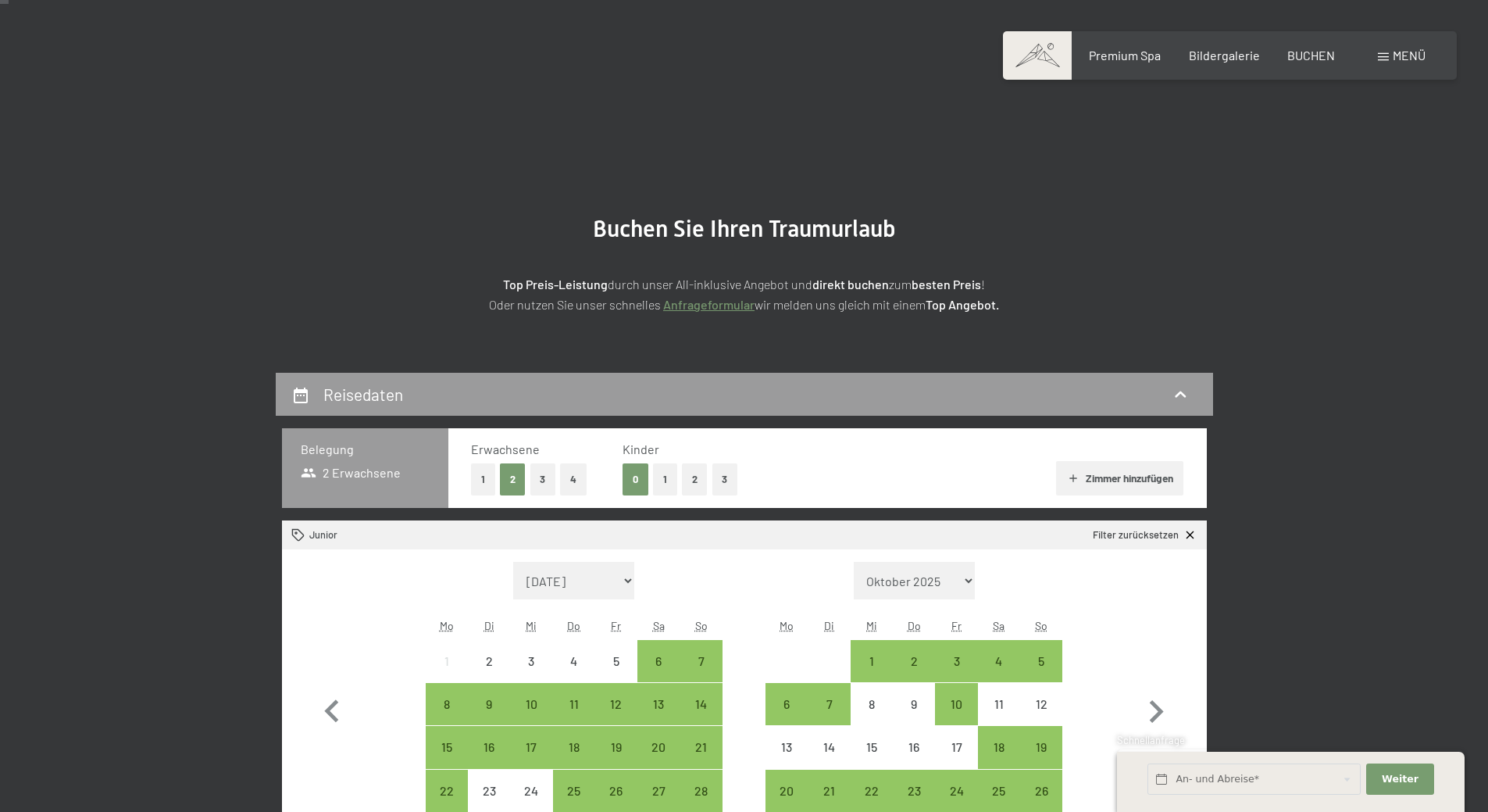
scroll to position [234, 0]
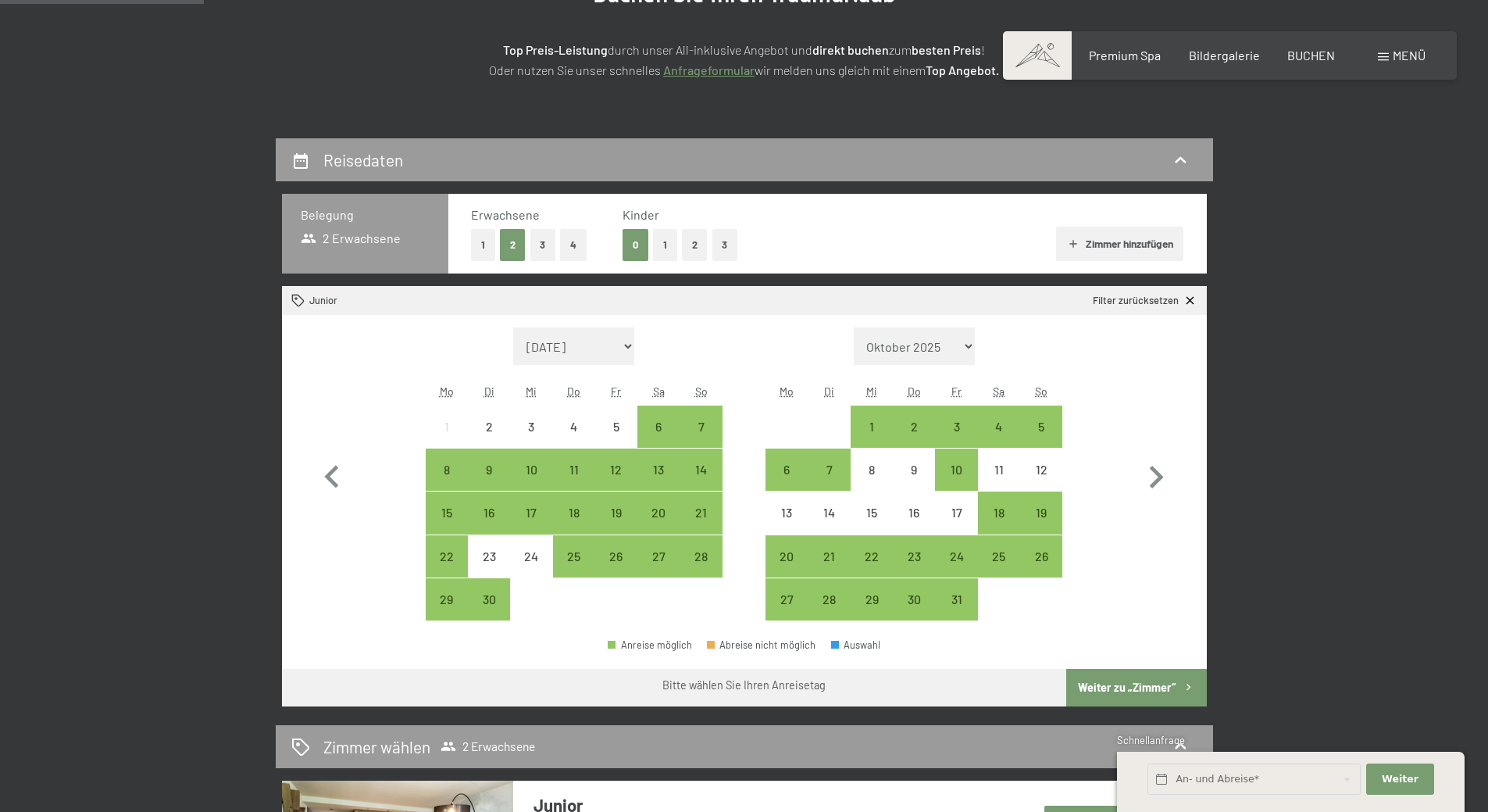
click at [542, 243] on button "3" at bounding box center [543, 245] width 26 height 32
click at [672, 243] on button "1" at bounding box center [665, 245] width 24 height 32
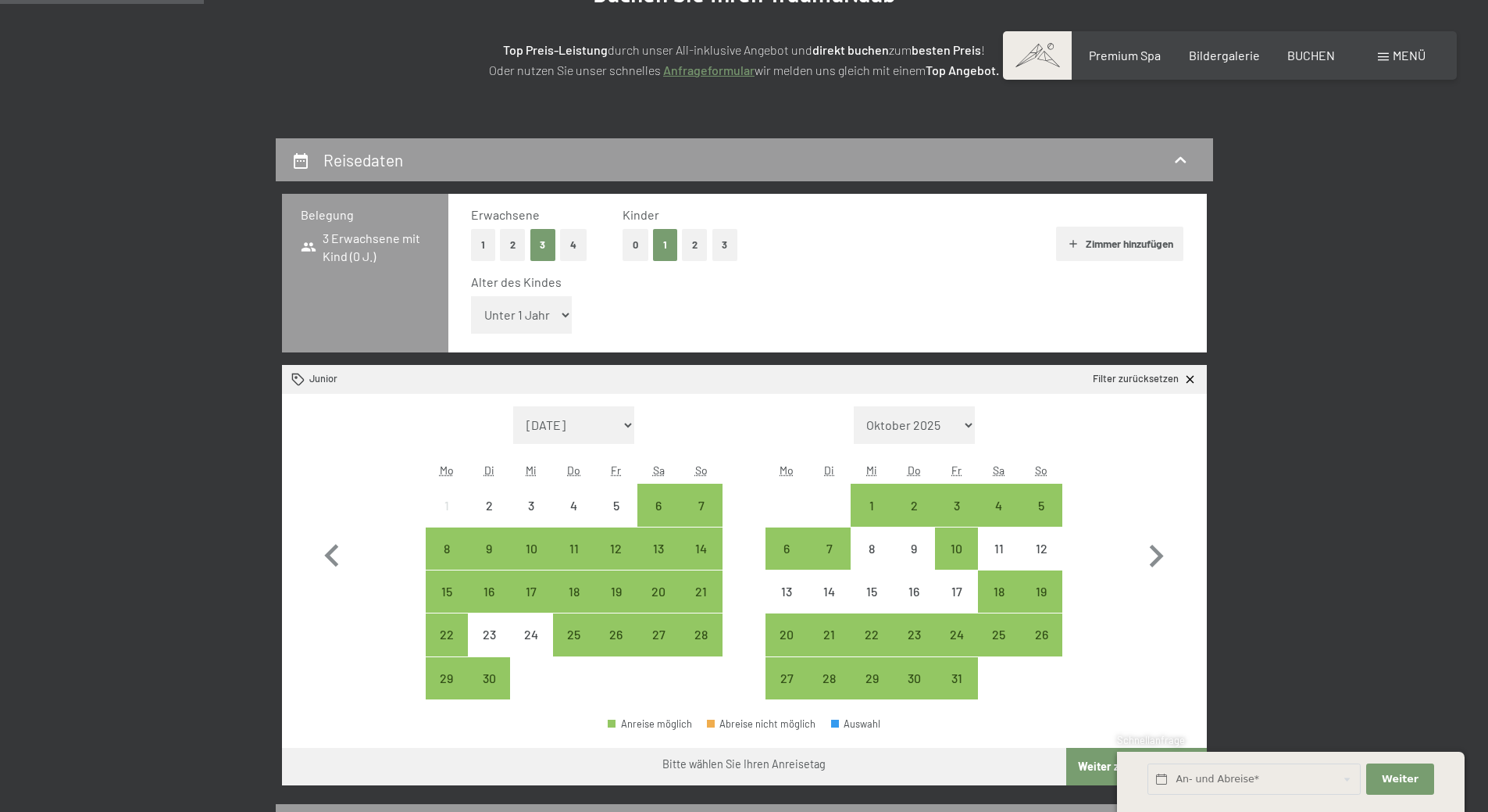
click at [524, 306] on select "Unter 1 Jahr 1 Jahr 2 Jahre 3 Jahre 4 Jahre 5 Jahre 6 Jahre 7 Jahre 8 Jahre 9 J…" at bounding box center [522, 314] width 102 height 38
select select "15"
click at [471, 296] on select "Unter 1 Jahr 1 Jahr 2 Jahre 3 Jahre 4 Jahre 5 Jahre 6 Jahre 7 Jahre 8 Jahre 9 J…" at bounding box center [522, 314] width 102 height 38
click at [777, 545] on div "6" at bounding box center [786, 561] width 39 height 39
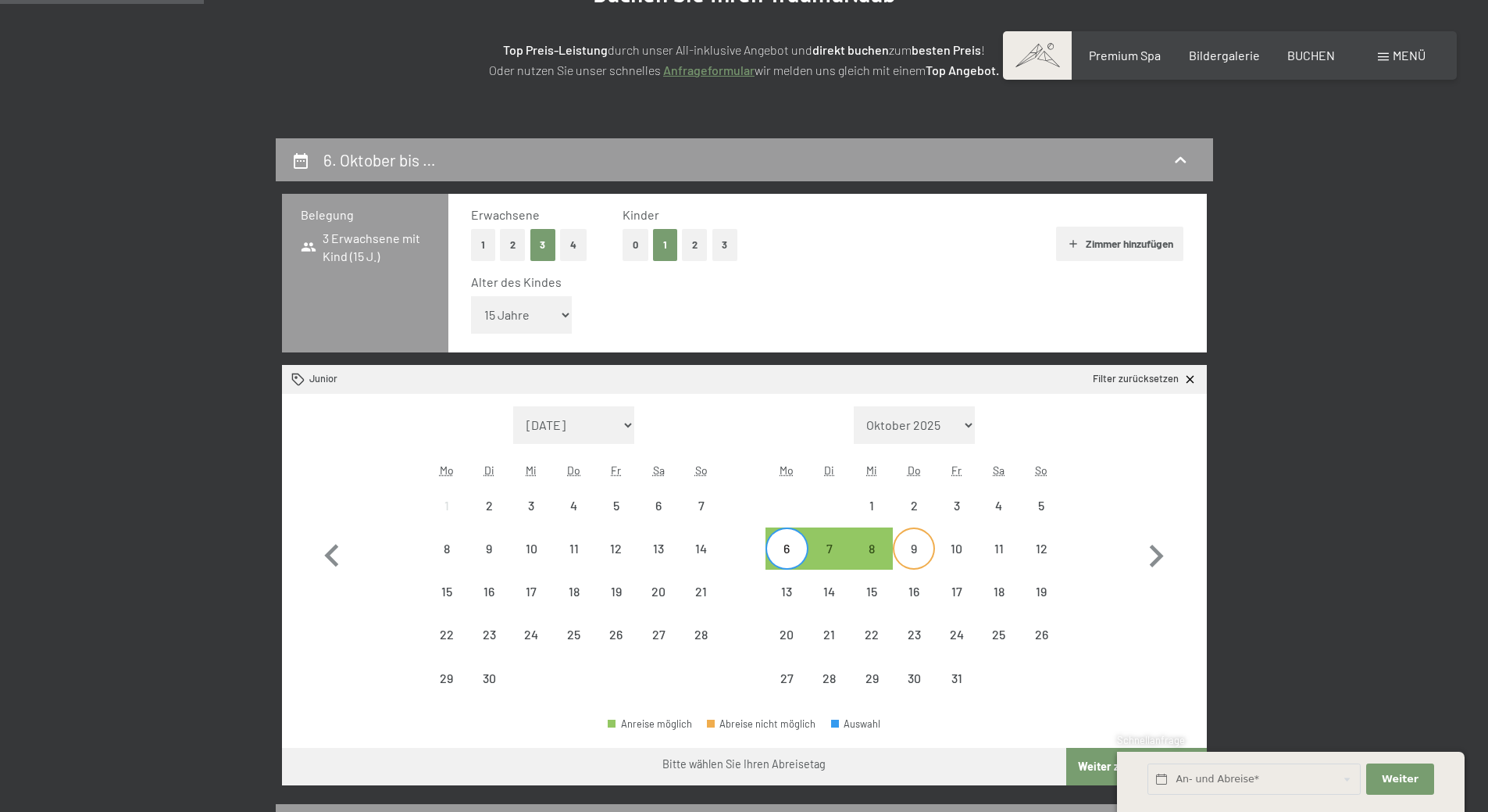
click at [925, 544] on div "9" at bounding box center [914, 561] width 39 height 39
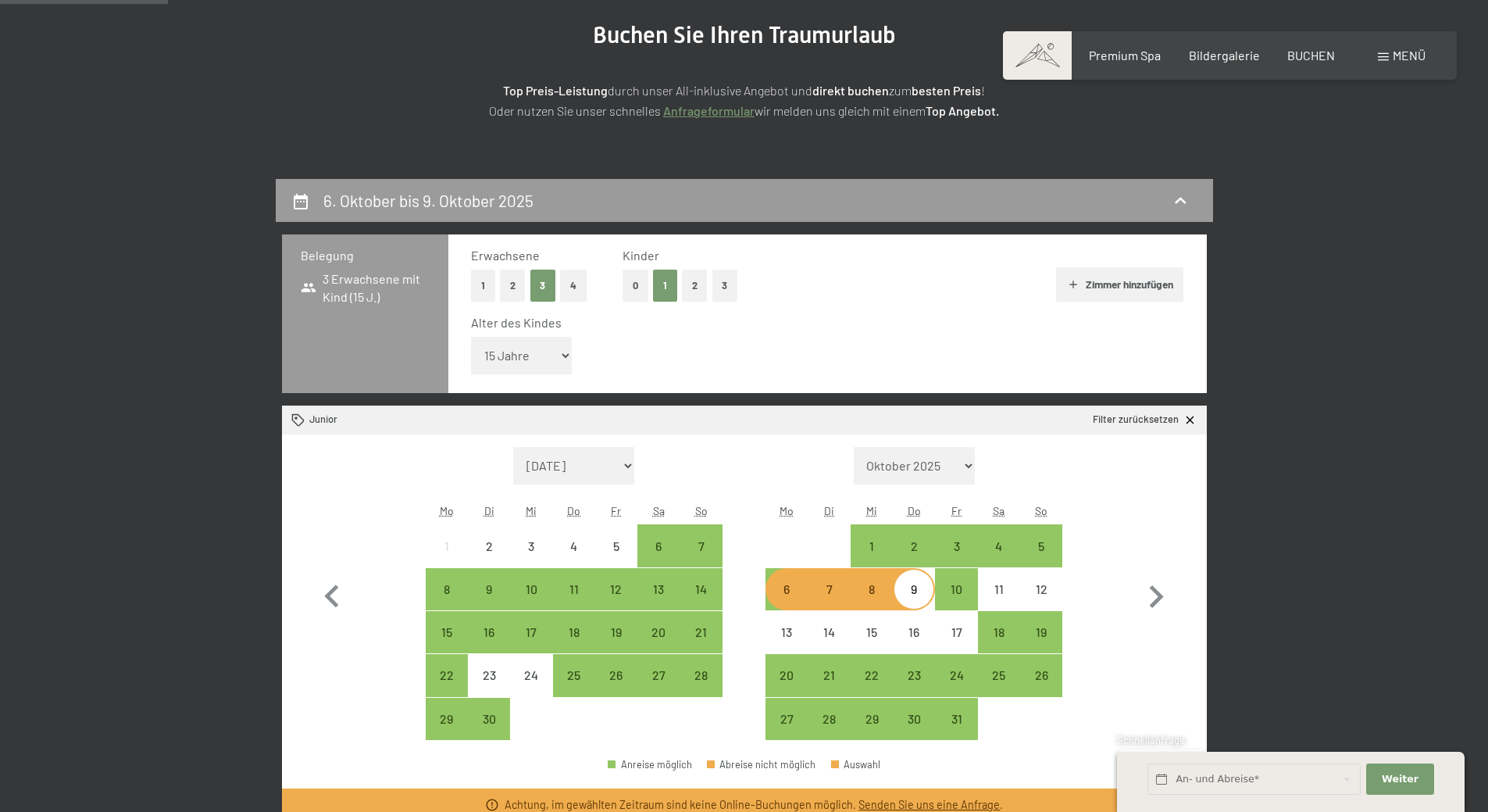
scroll to position [312, 0]
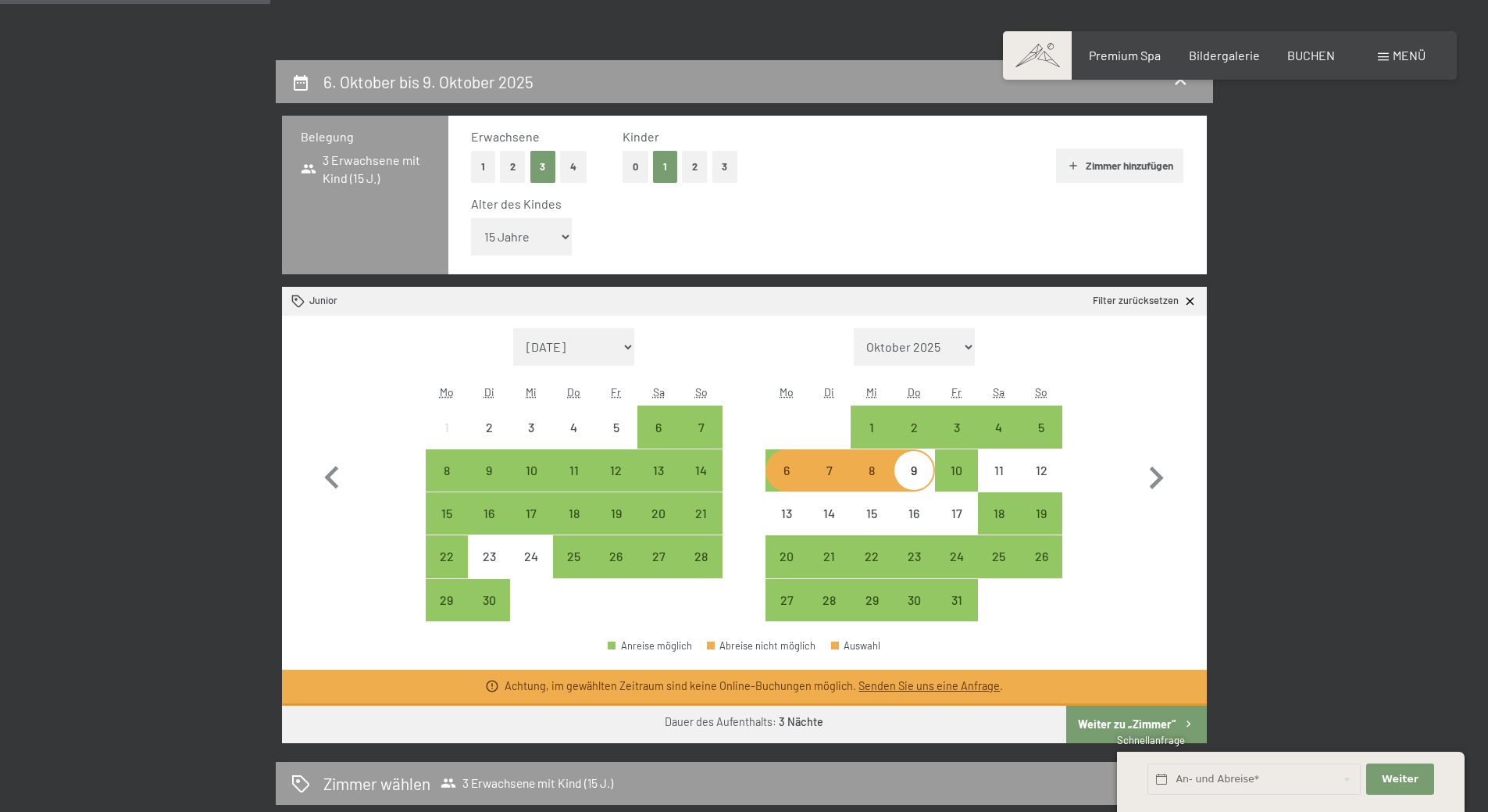
click at [885, 472] on div "8" at bounding box center [871, 483] width 39 height 39
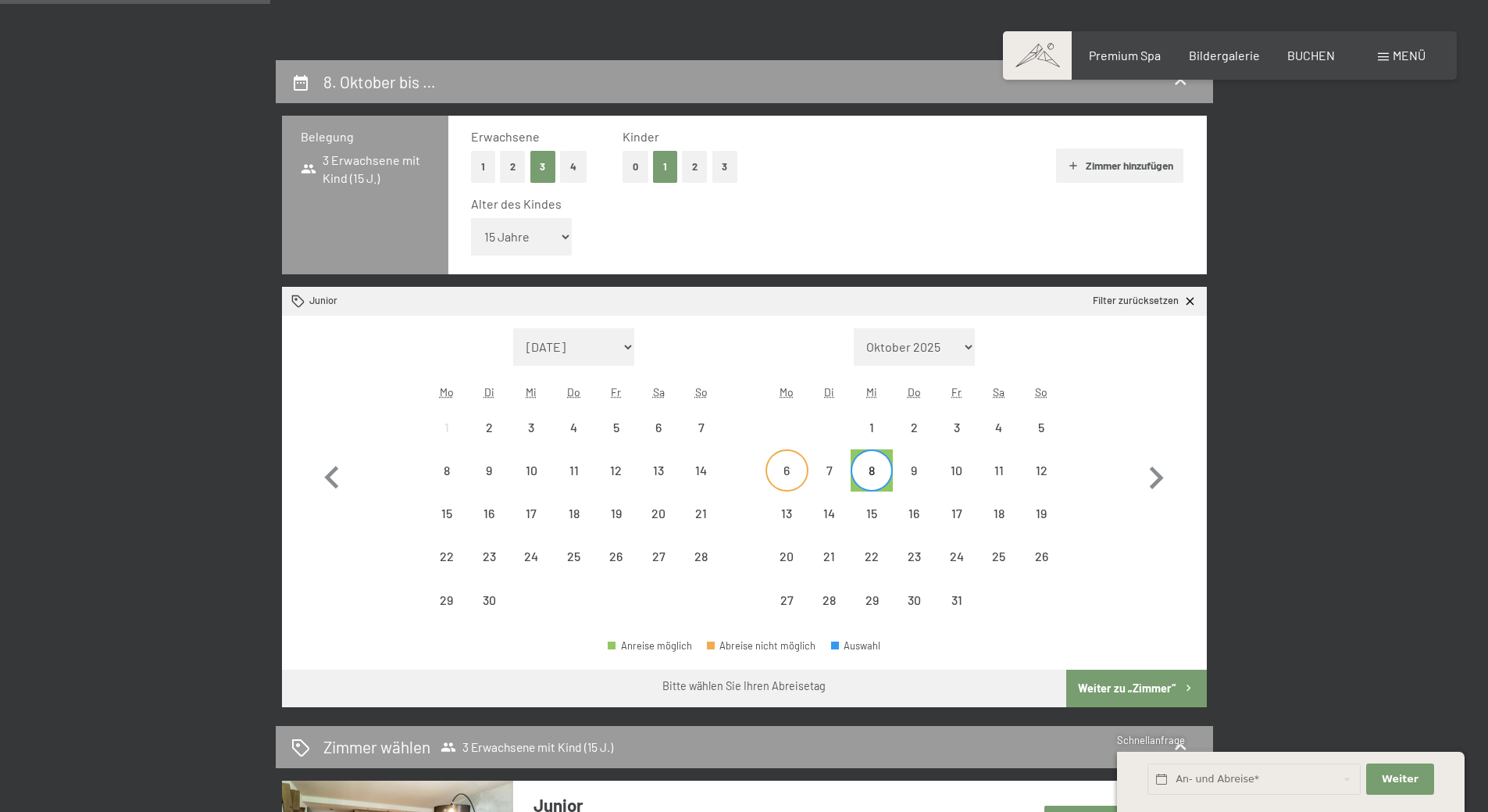
click at [792, 474] on div "6" at bounding box center [786, 483] width 39 height 39
click at [1135, 682] on button "Weiter zu „Zimmer“" at bounding box center [1136, 689] width 139 height 38
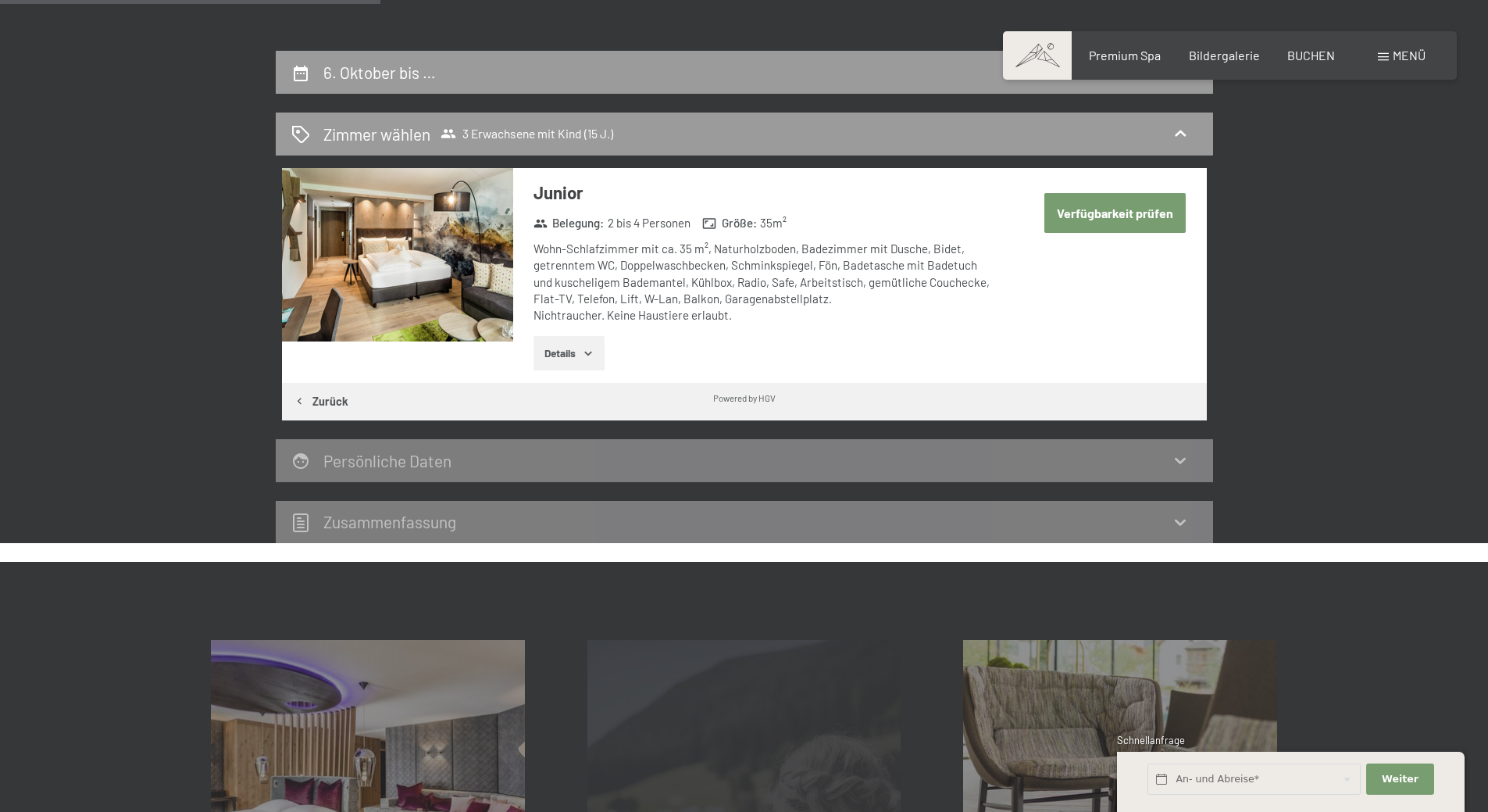
scroll to position [295, 0]
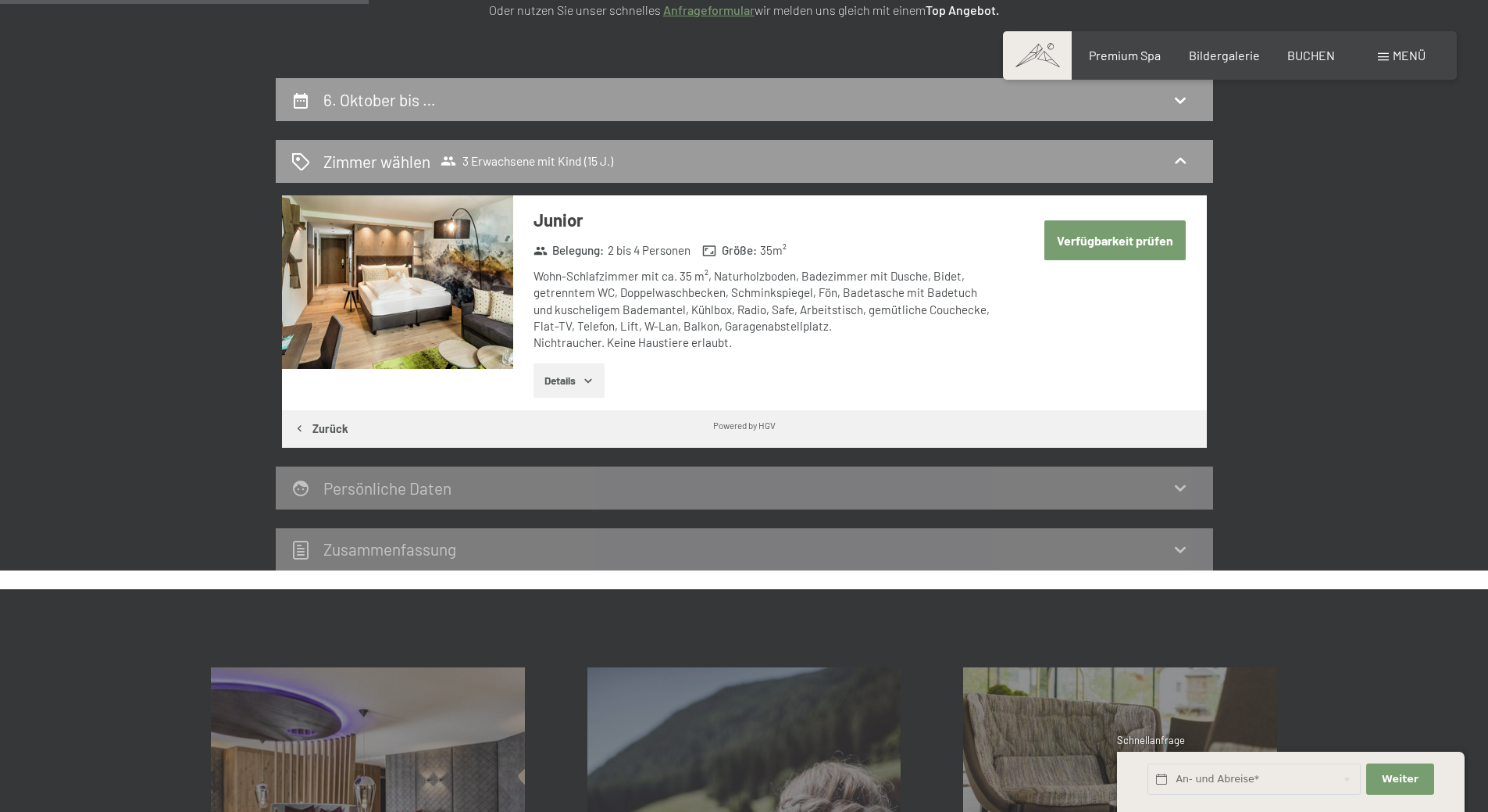
click at [543, 385] on button "Details" at bounding box center [568, 380] width 71 height 35
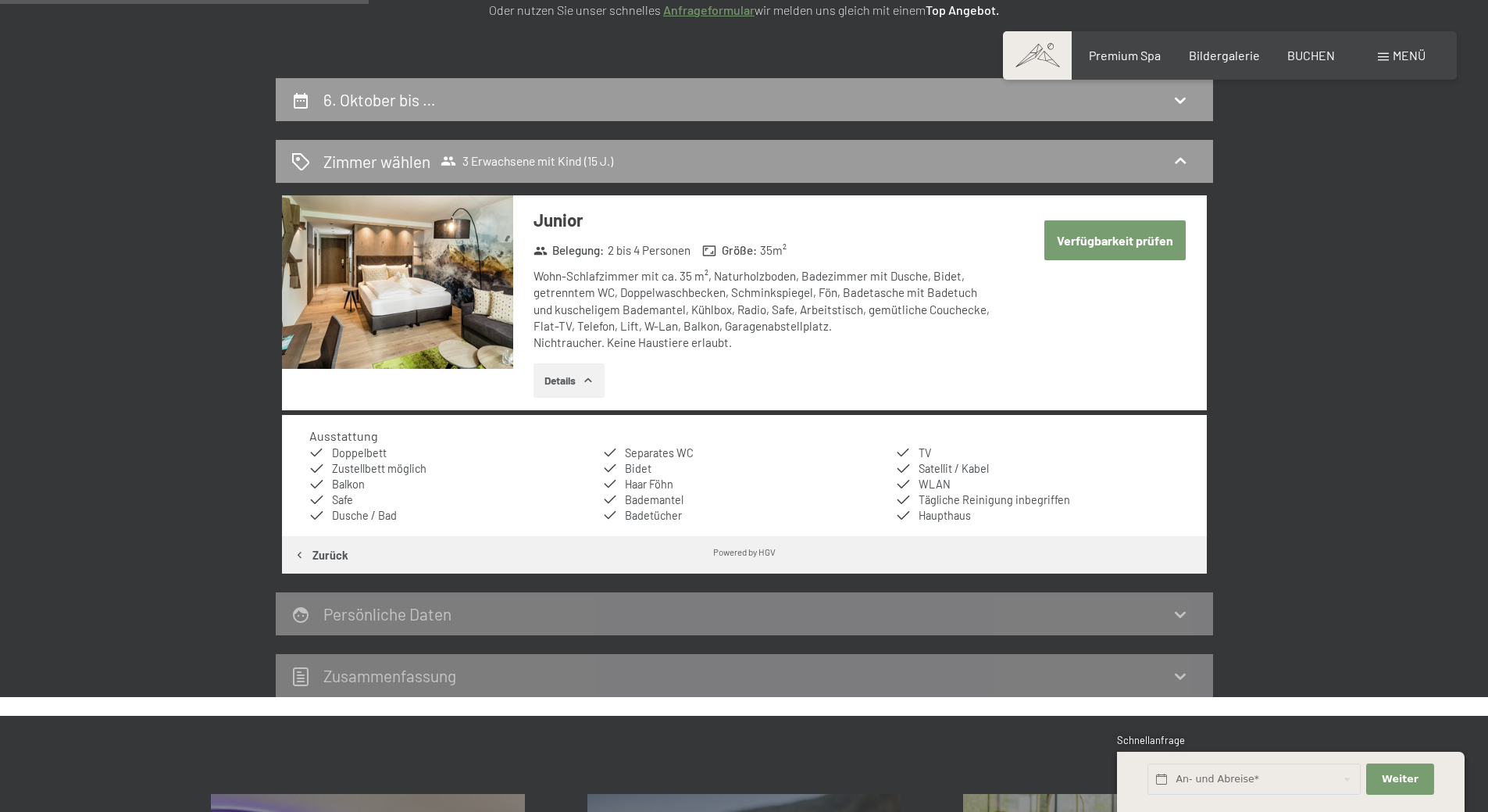
click at [543, 385] on button "Details" at bounding box center [568, 380] width 71 height 35
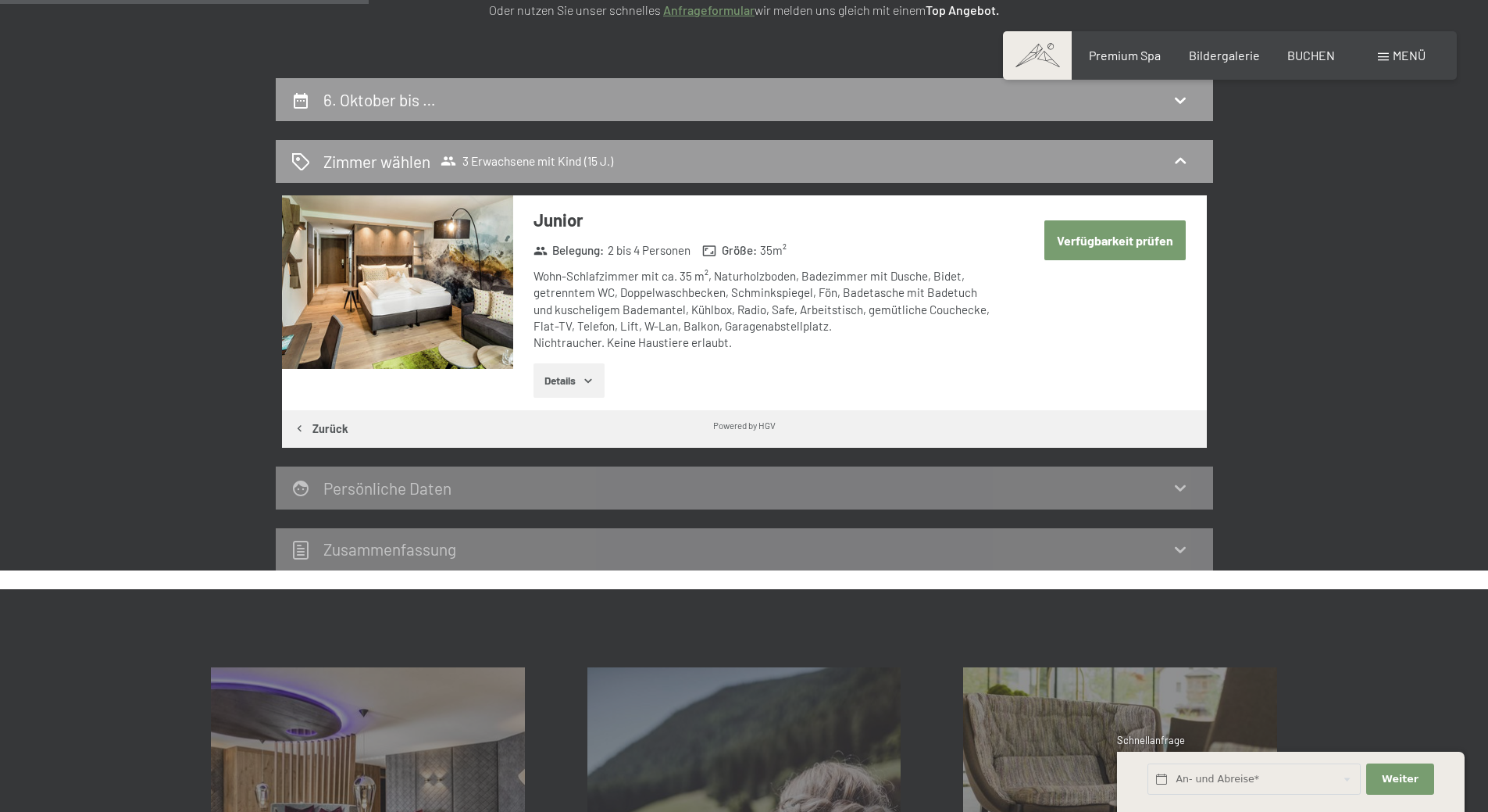
click at [1102, 238] on button "Verfügbarkeit prüfen" at bounding box center [1115, 240] width 141 height 40
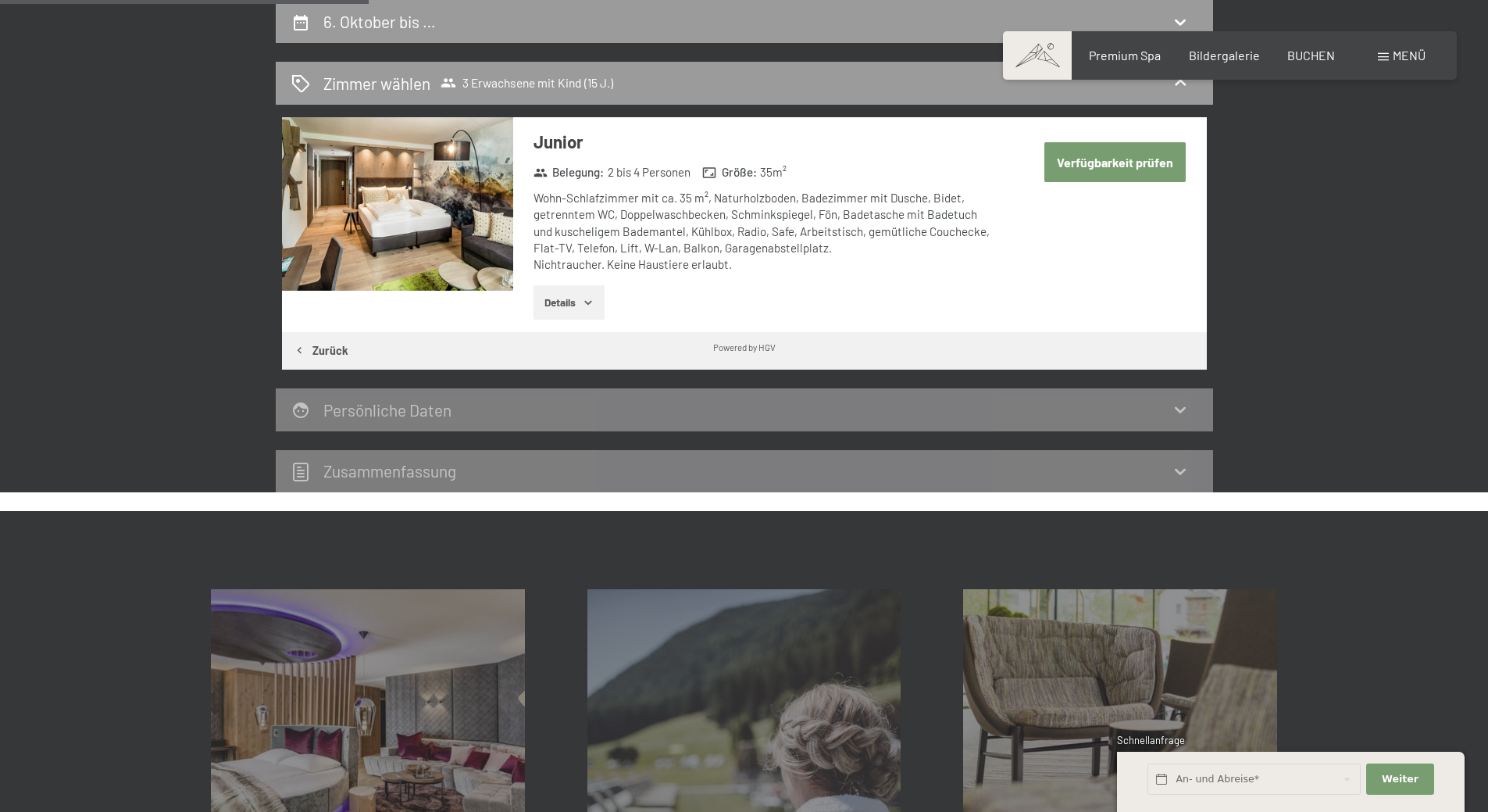
select select "15"
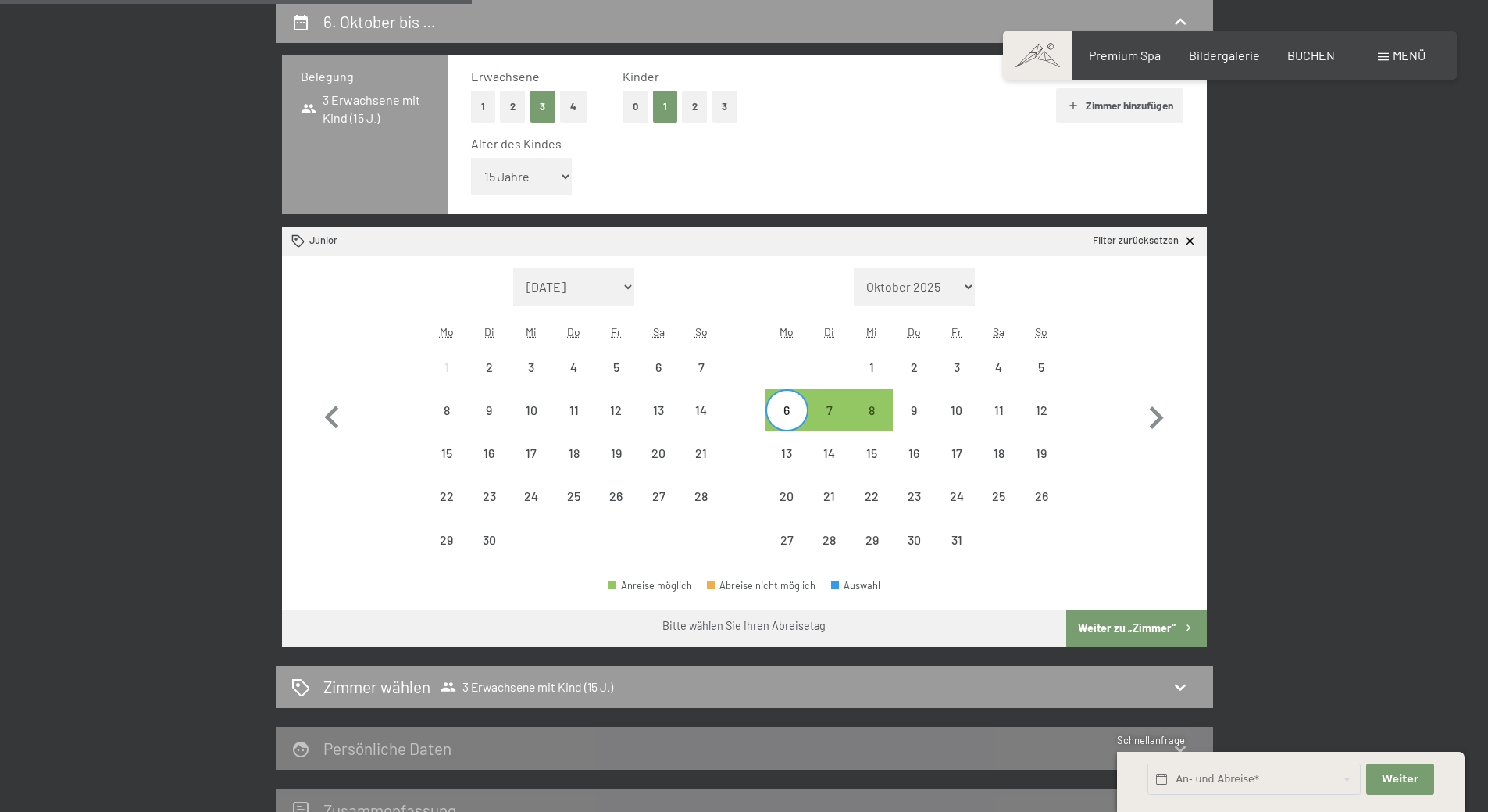
click at [1139, 630] on button "Weiter zu „Zimmer“" at bounding box center [1136, 628] width 139 height 38
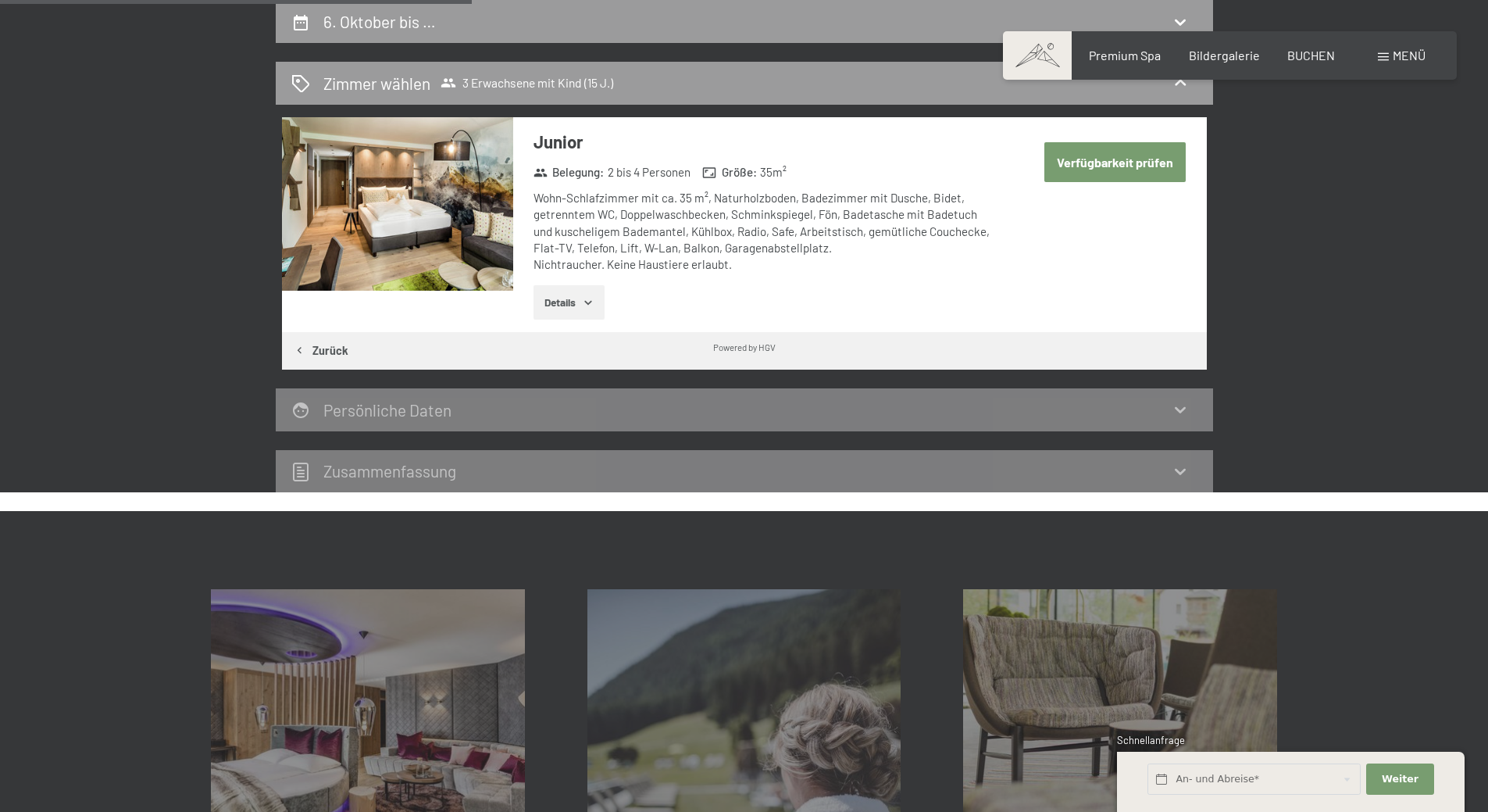
click at [967, 411] on div "Persönliche Daten" at bounding box center [744, 409] width 906 height 23
click at [955, 423] on div "Persönliche Daten" at bounding box center [744, 409] width 938 height 43
click at [1106, 165] on button "Verfügbarkeit prüfen" at bounding box center [1115, 162] width 141 height 40
select select "15"
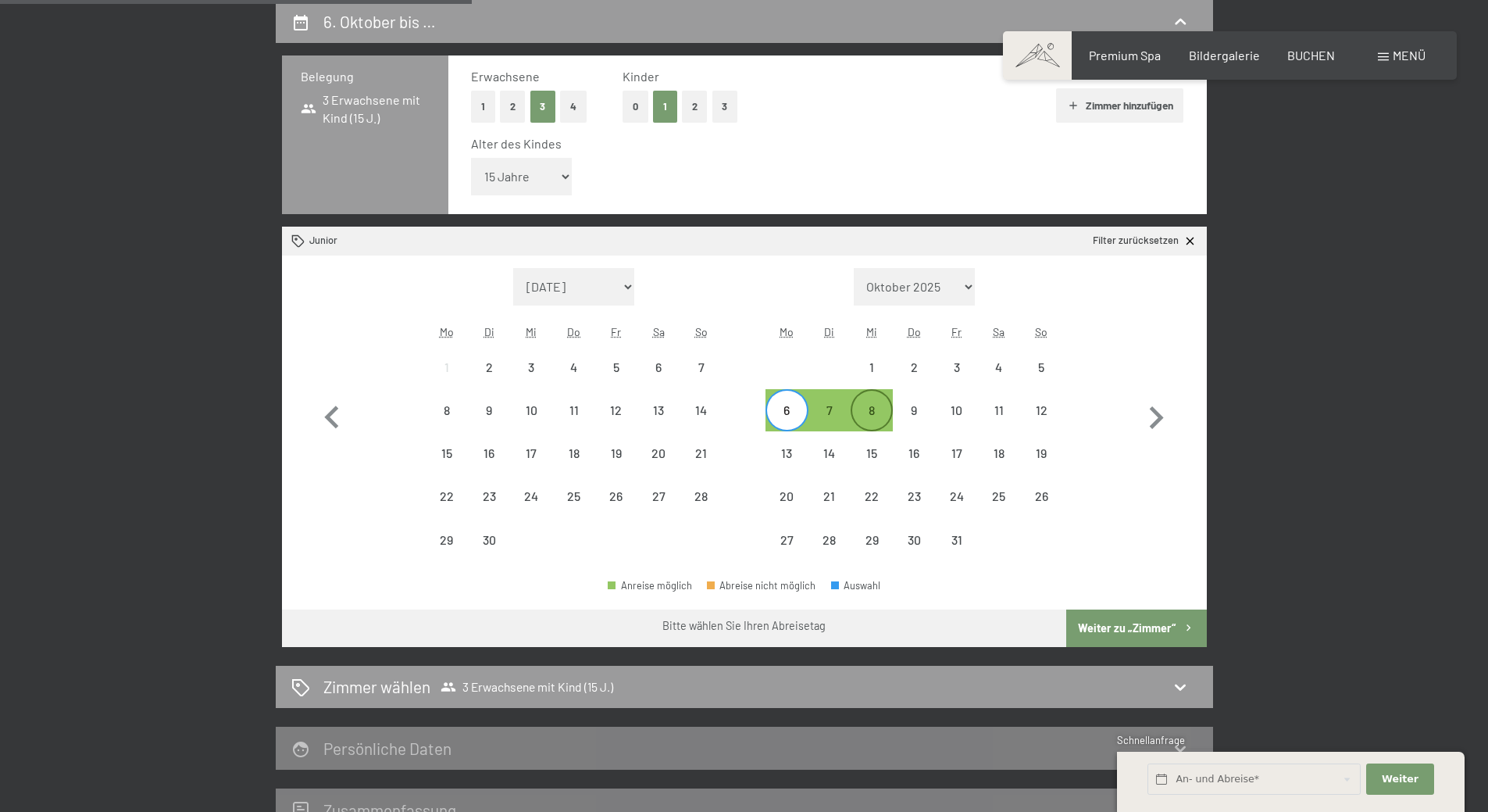
click at [880, 416] on div "8" at bounding box center [871, 423] width 39 height 39
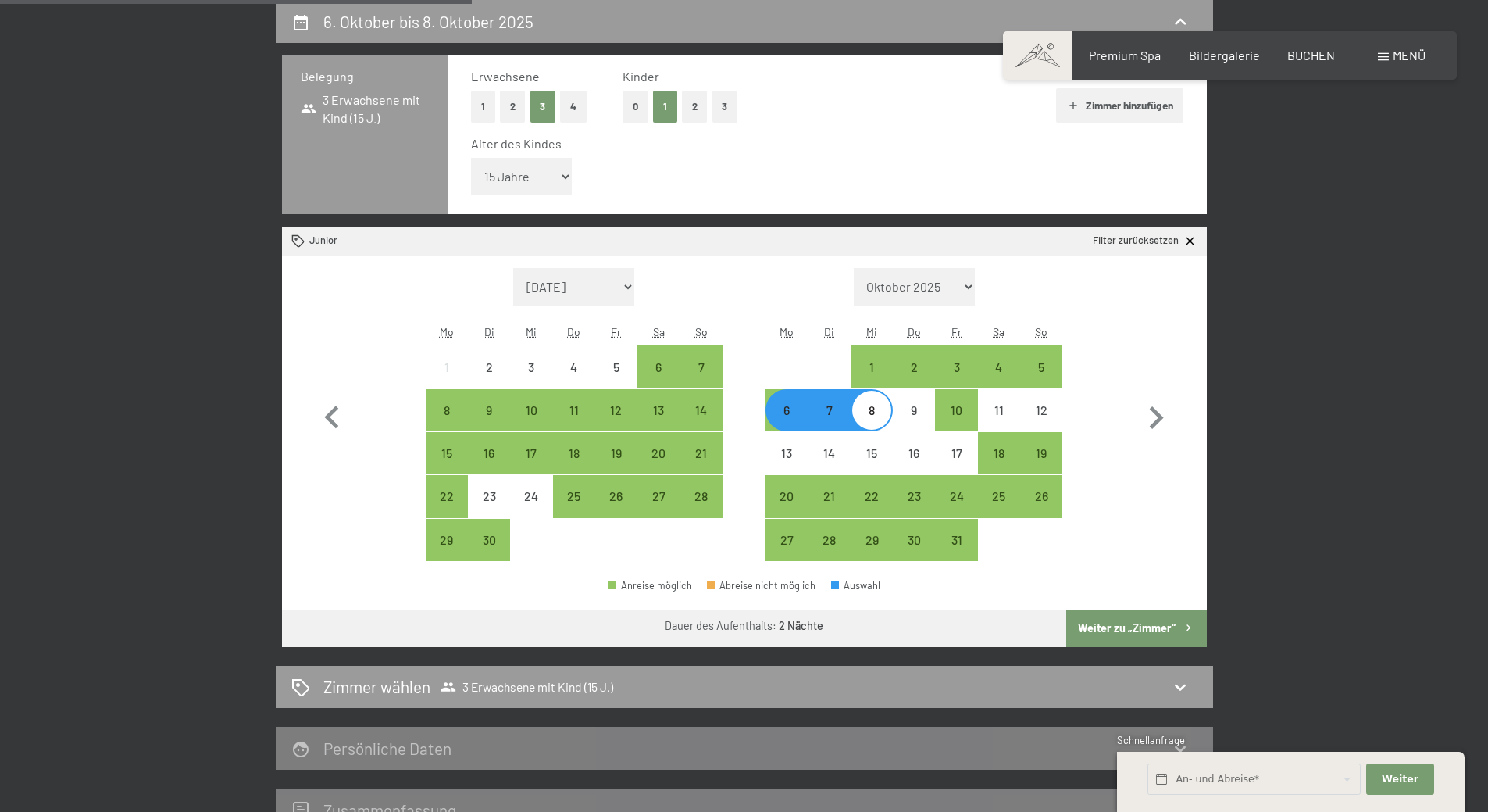
click at [788, 411] on div "6" at bounding box center [786, 423] width 39 height 39
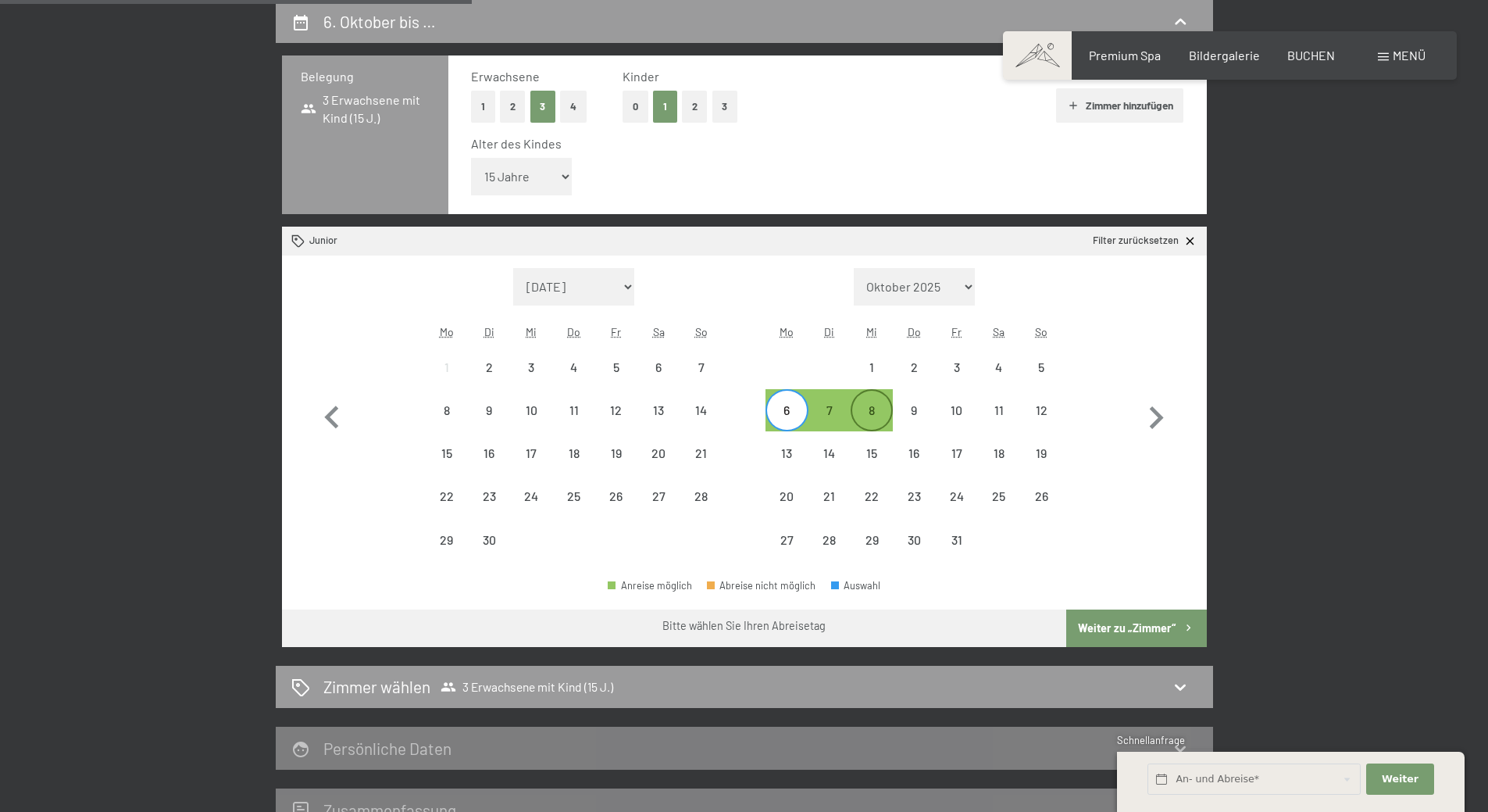
click at [883, 405] on div "8" at bounding box center [871, 423] width 39 height 39
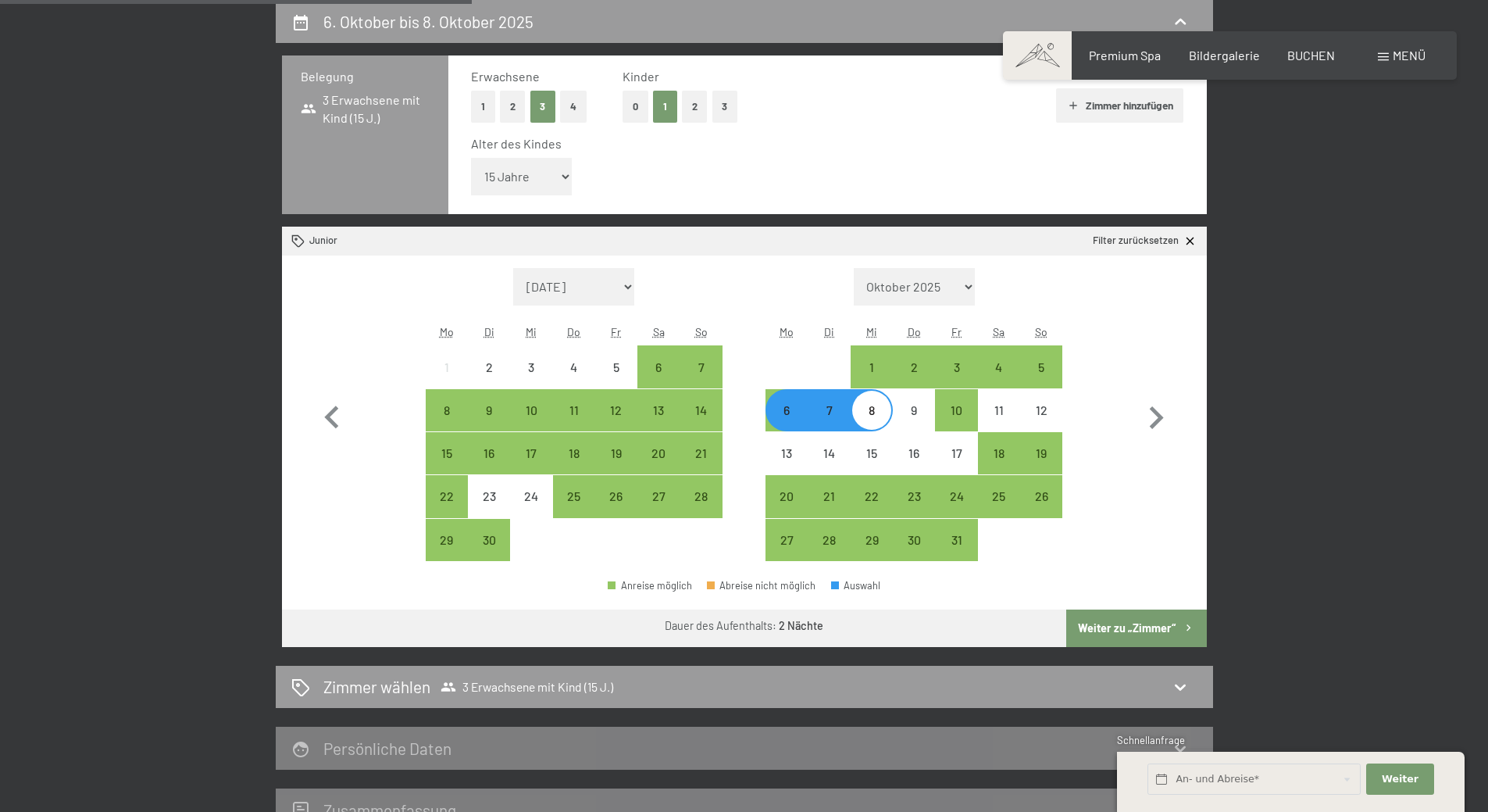
click at [1162, 631] on button "Weiter zu „Zimmer“" at bounding box center [1136, 628] width 139 height 38
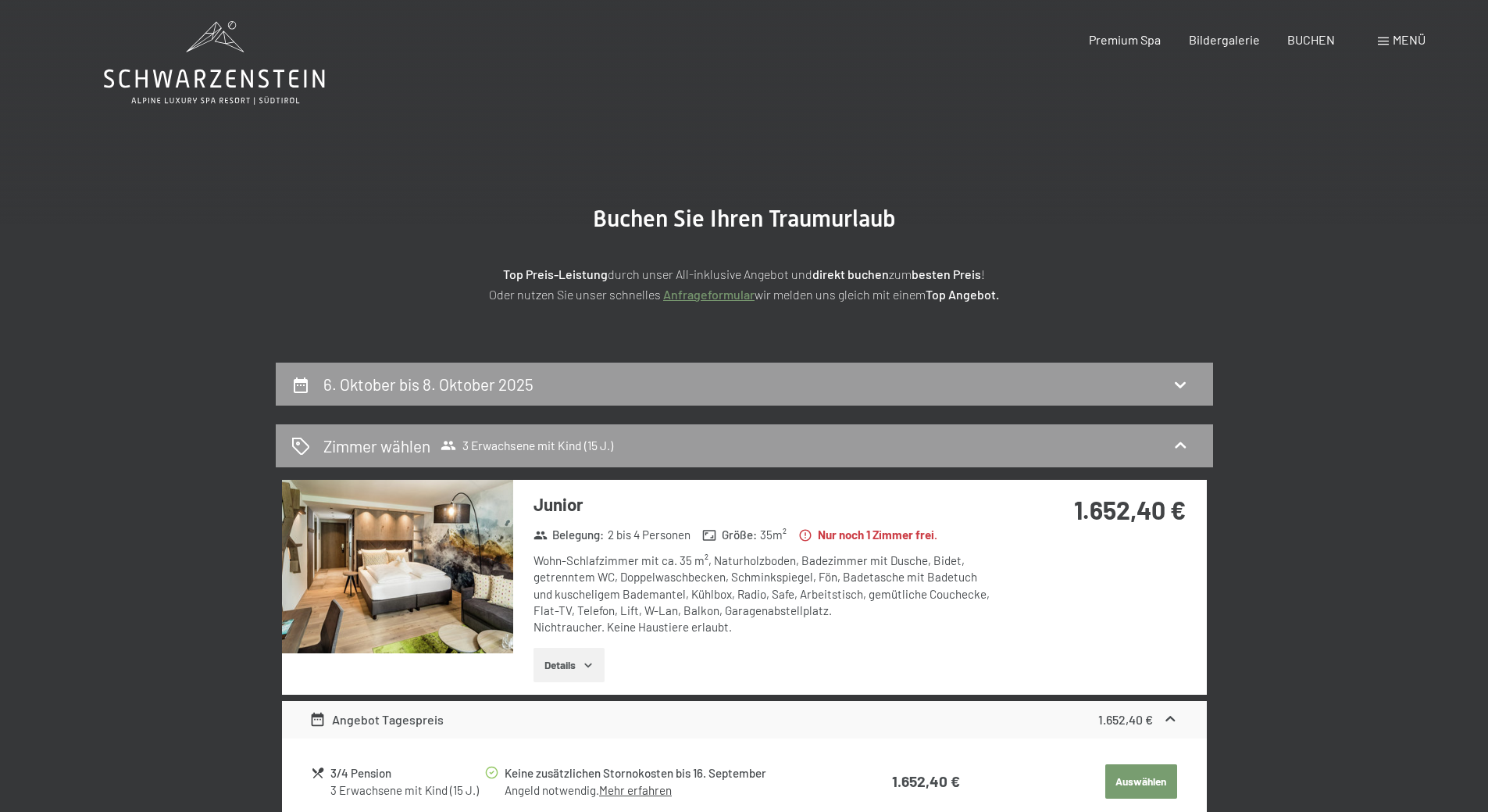
scroll to position [0, 0]
